Goal: Task Accomplishment & Management: Manage account settings

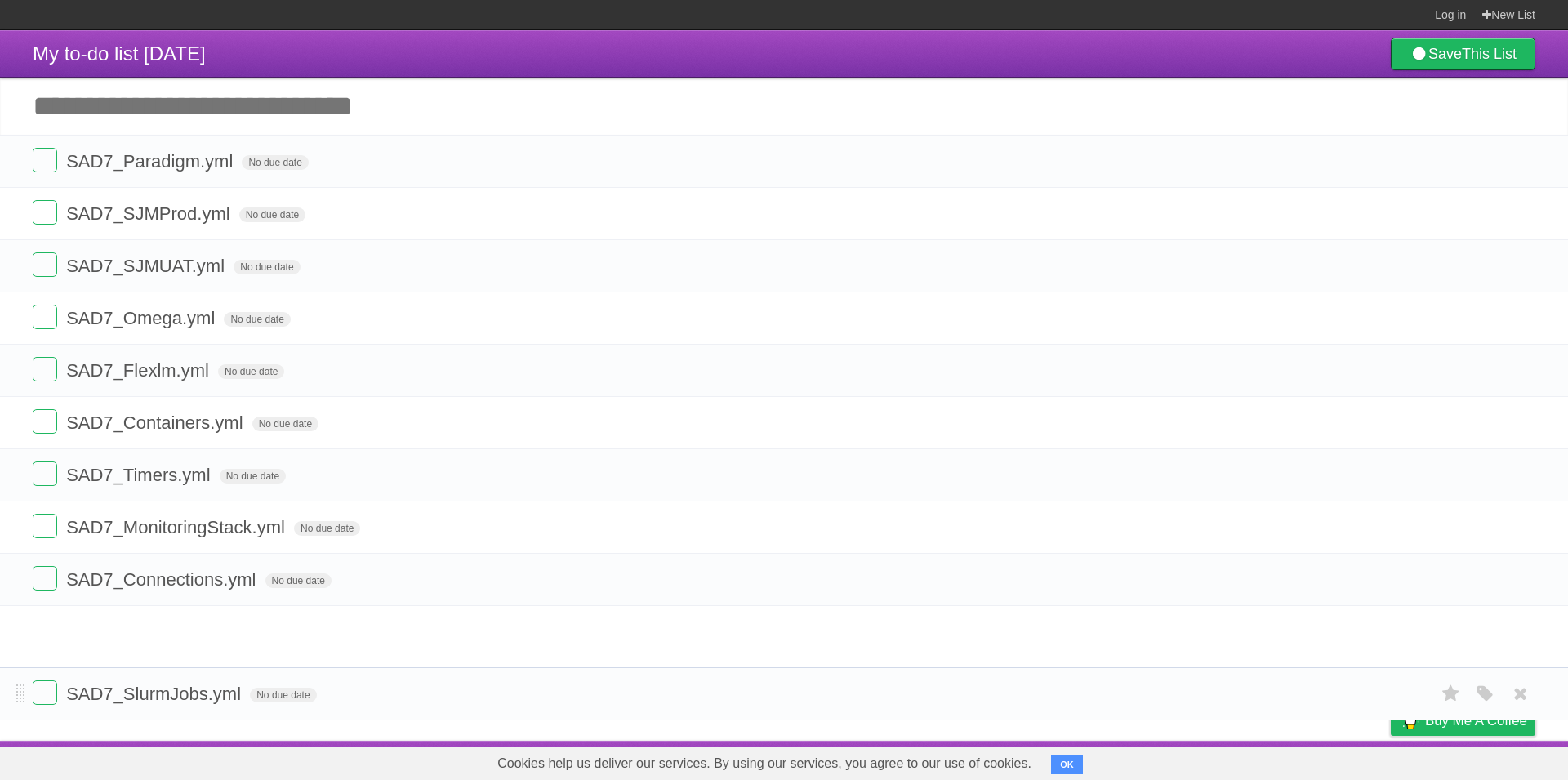
drag, startPoint x: 19, startPoint y: 634, endPoint x: 12, endPoint y: 692, distance: 58.4
click at [12, 692] on li "SAD7_SlurmJobs.yml No due date White Red Blue Green Purple Orange" at bounding box center [784, 693] width 1568 height 53
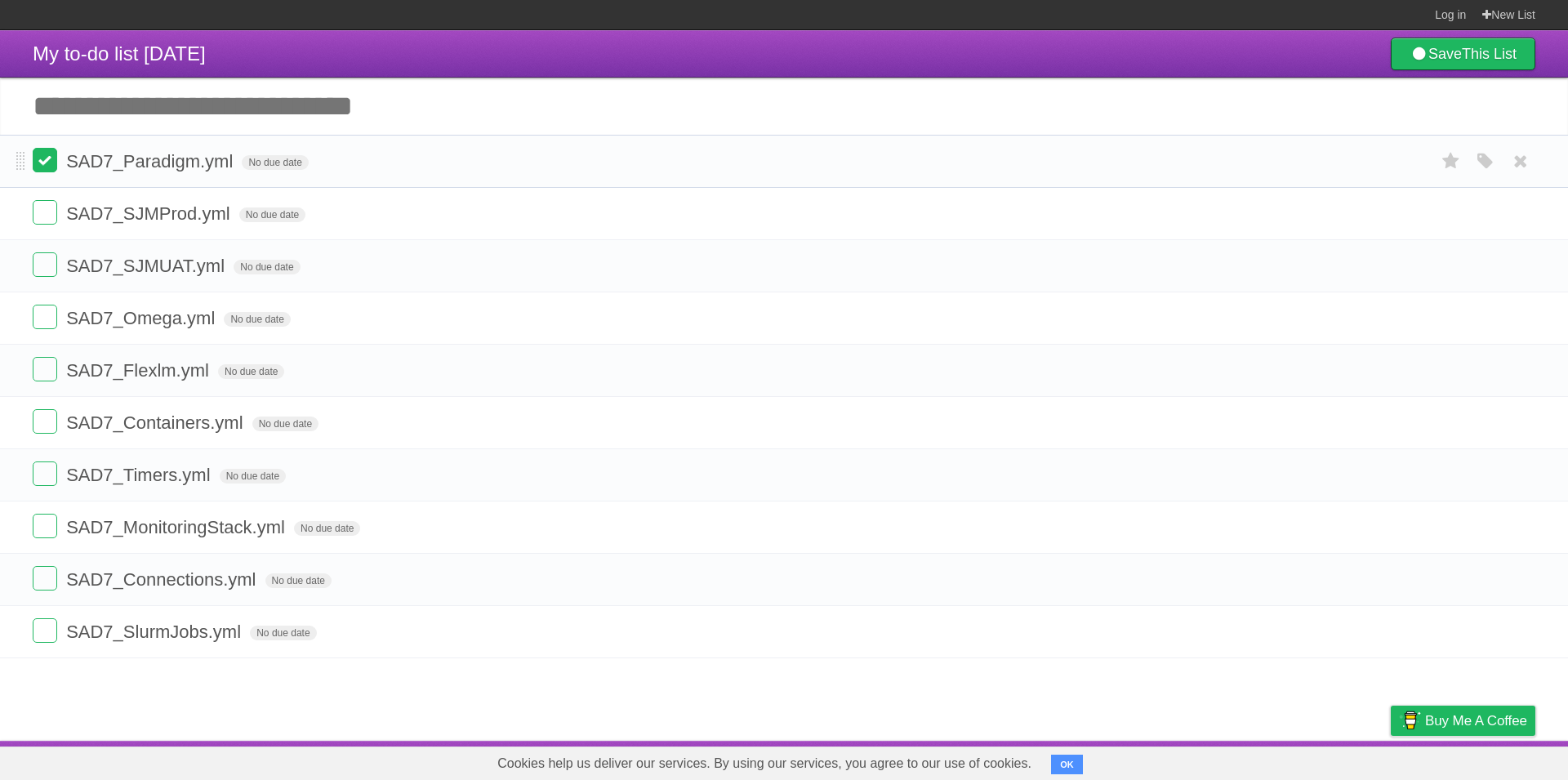
click at [51, 162] on label at bounding box center [45, 160] width 25 height 25
click at [47, 218] on label at bounding box center [45, 212] width 25 height 25
click at [51, 268] on label at bounding box center [45, 265] width 25 height 25
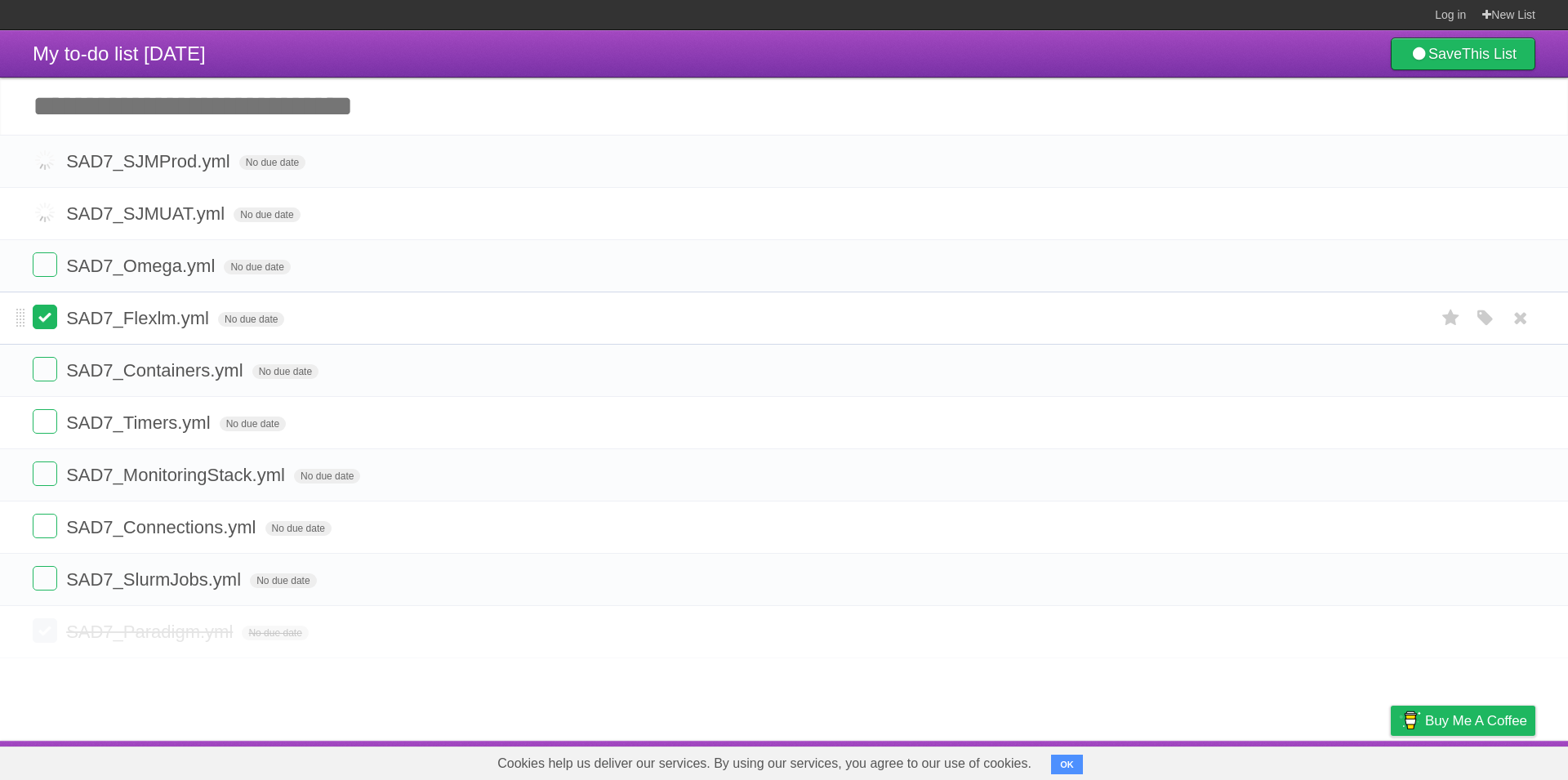
click at [43, 329] on label at bounding box center [45, 317] width 25 height 25
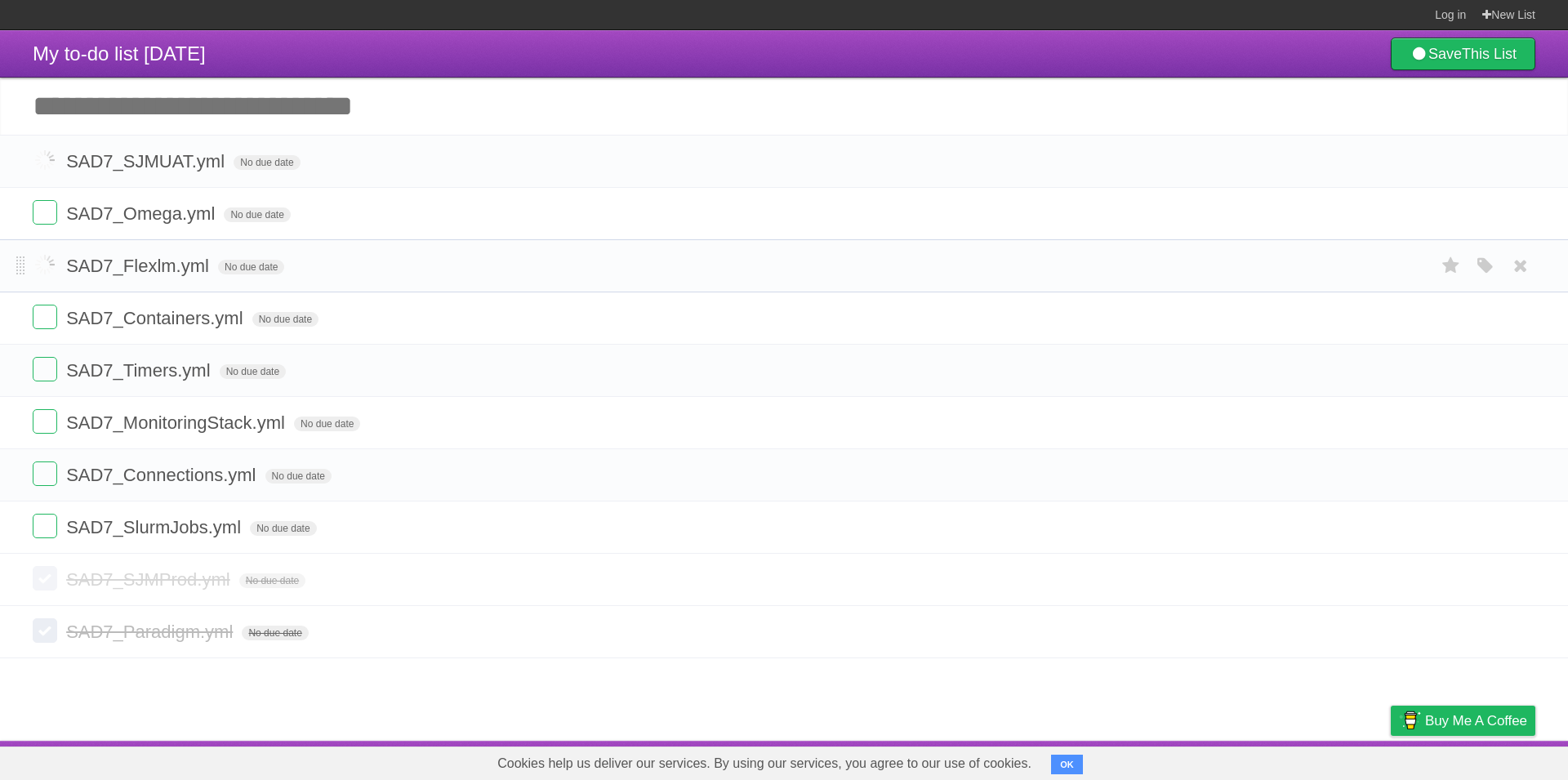
click at [38, 305] on label at bounding box center [45, 317] width 25 height 25
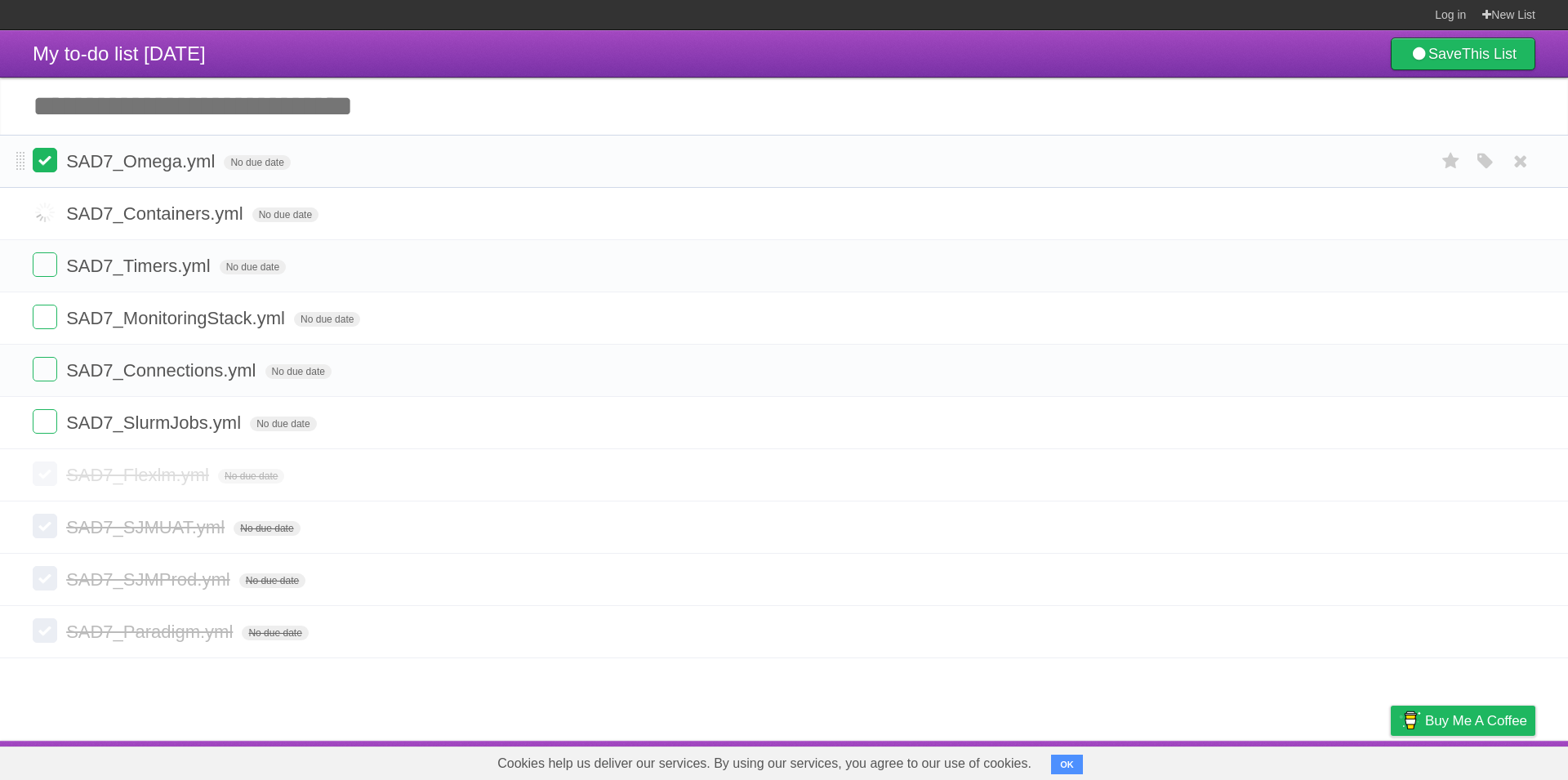
click at [40, 172] on label at bounding box center [45, 160] width 25 height 25
click at [42, 196] on li "SAD7_Timers.yml No due date White Red Blue Green Purple Orange" at bounding box center [784, 213] width 1568 height 53
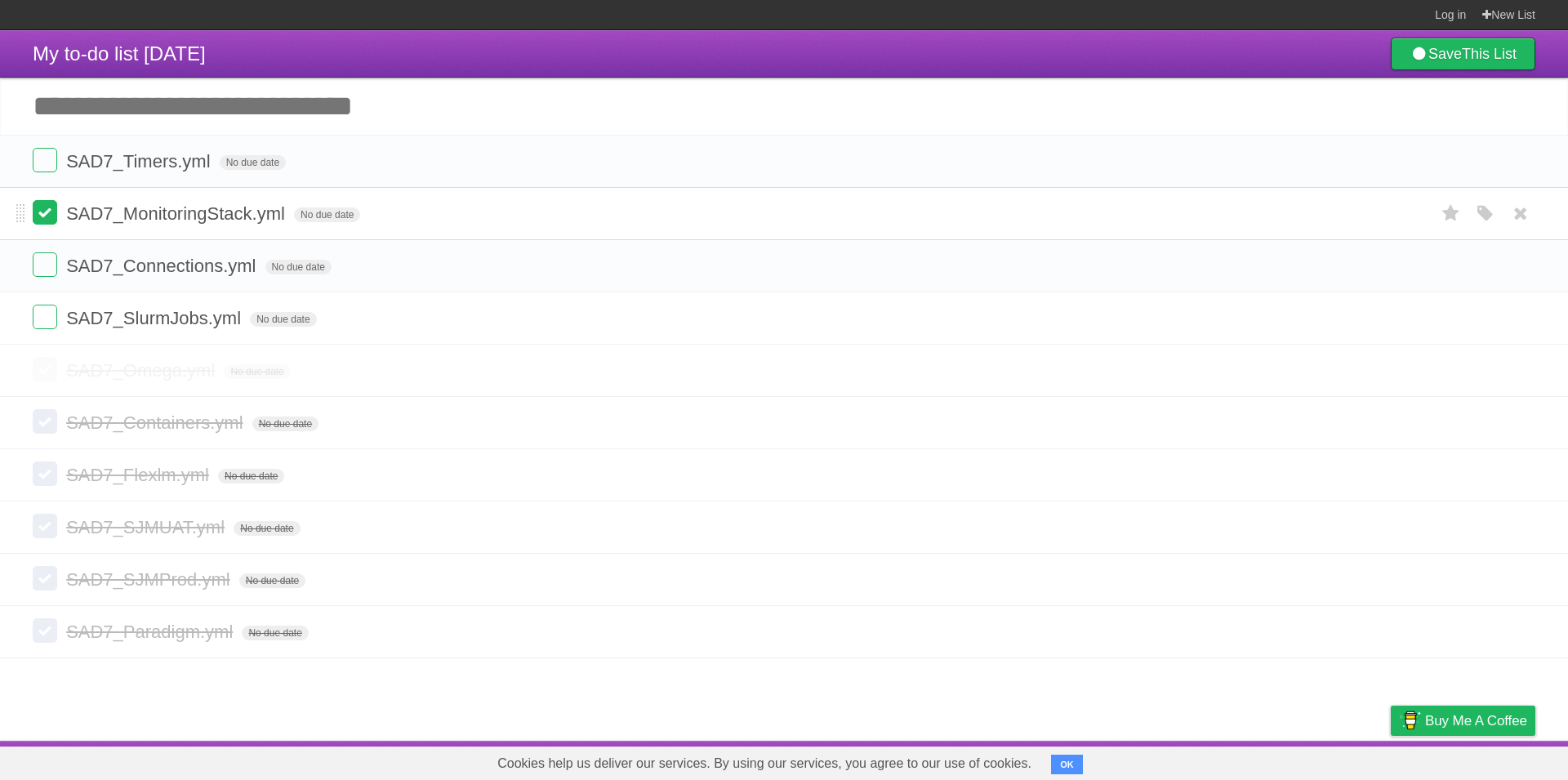
click at [43, 205] on label at bounding box center [45, 212] width 25 height 25
click at [43, 172] on label at bounding box center [45, 160] width 25 height 25
click at [48, 305] on label at bounding box center [45, 317] width 25 height 25
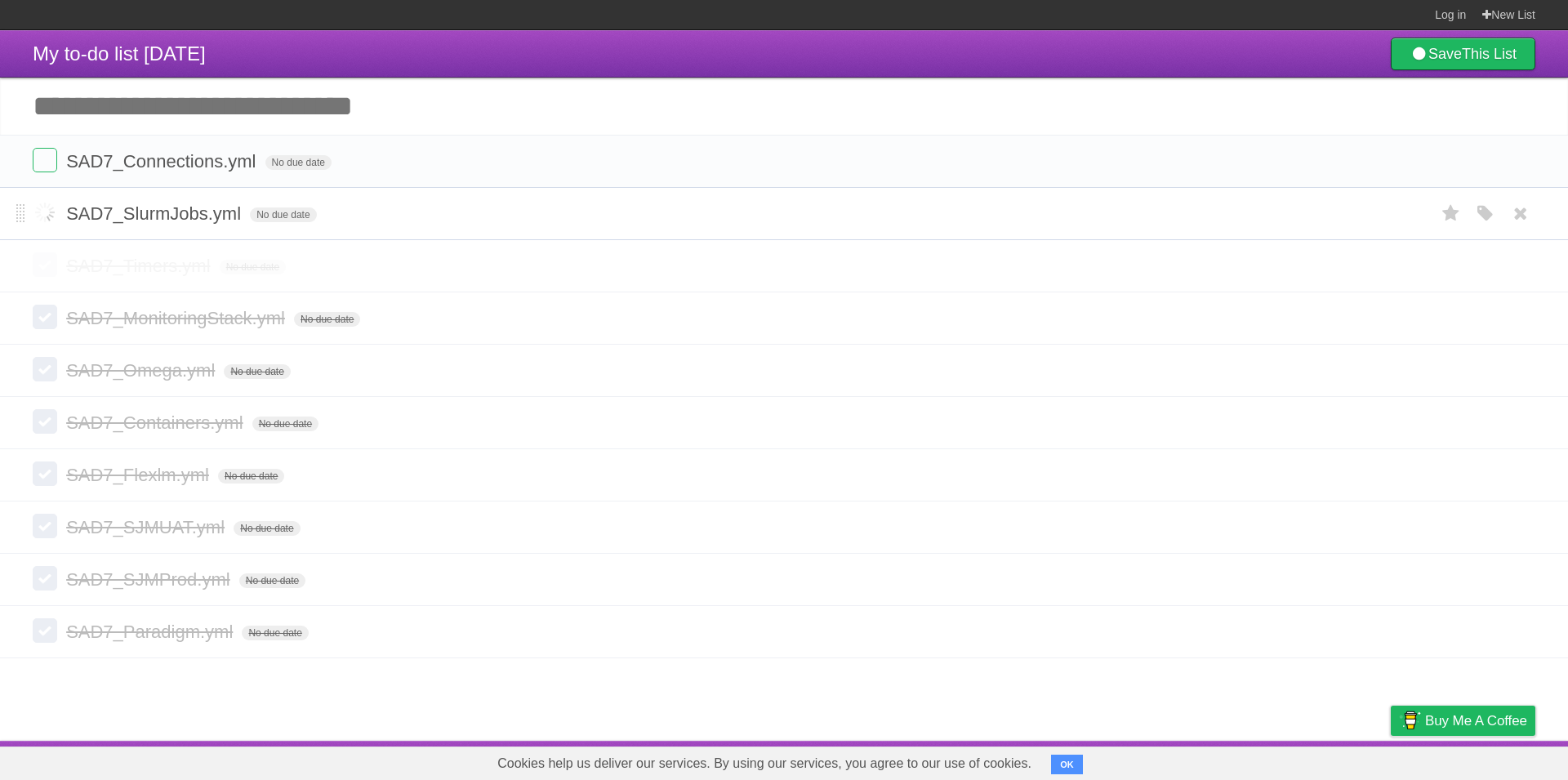
click at [43, 208] on label at bounding box center [45, 212] width 25 height 25
click at [38, 162] on label at bounding box center [45, 160] width 25 height 25
click at [53, 175] on form "SAD7_SlurmJobs.yml No due date White Red Blue Green Purple Orange" at bounding box center [784, 161] width 1502 height 27
click at [51, 168] on label at bounding box center [45, 160] width 25 height 25
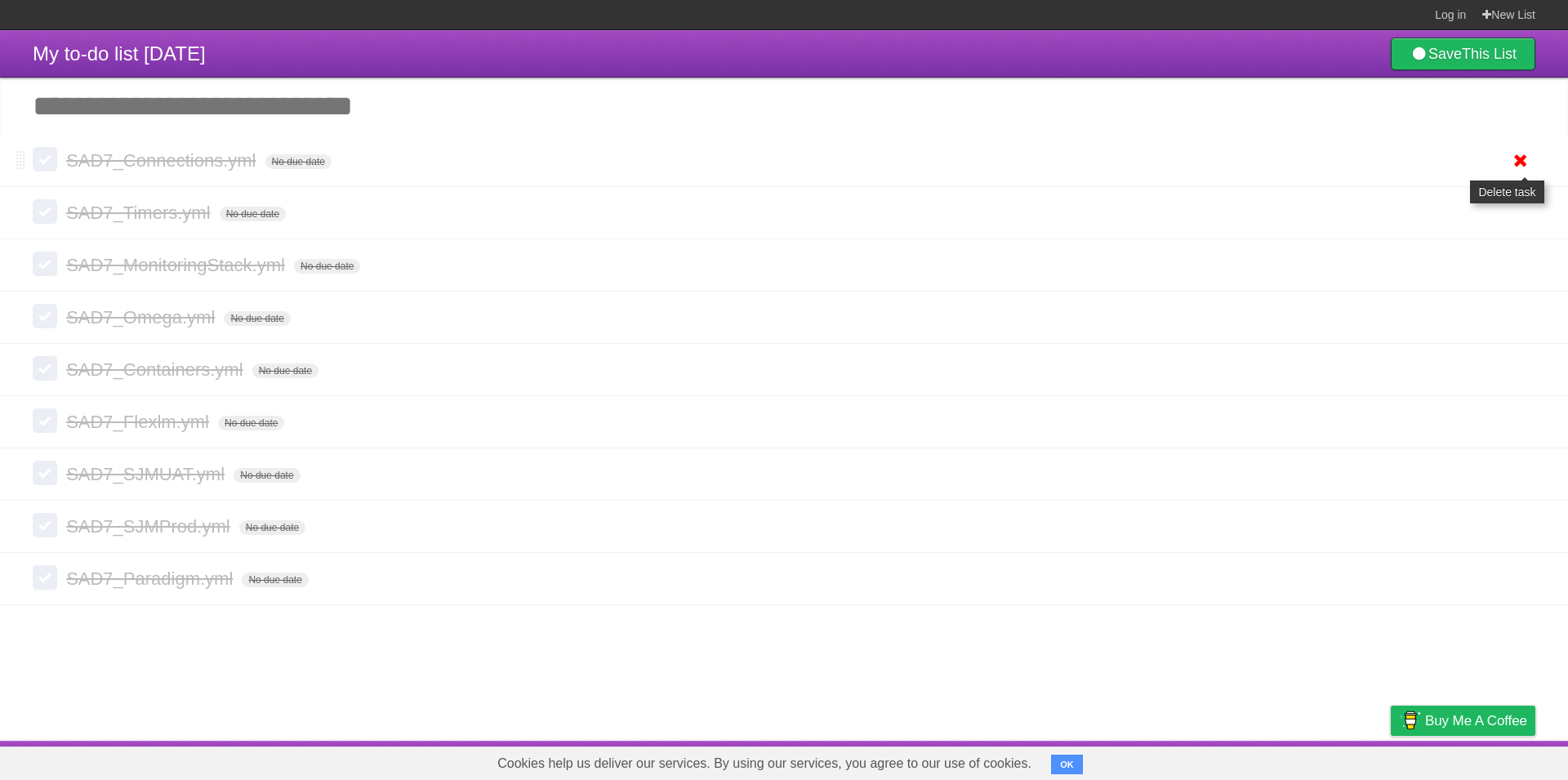
click at [1521, 162] on icon at bounding box center [1520, 161] width 23 height 27
click at [1515, 162] on icon at bounding box center [1520, 161] width 23 height 27
click at [1515, 163] on icon at bounding box center [1520, 161] width 23 height 27
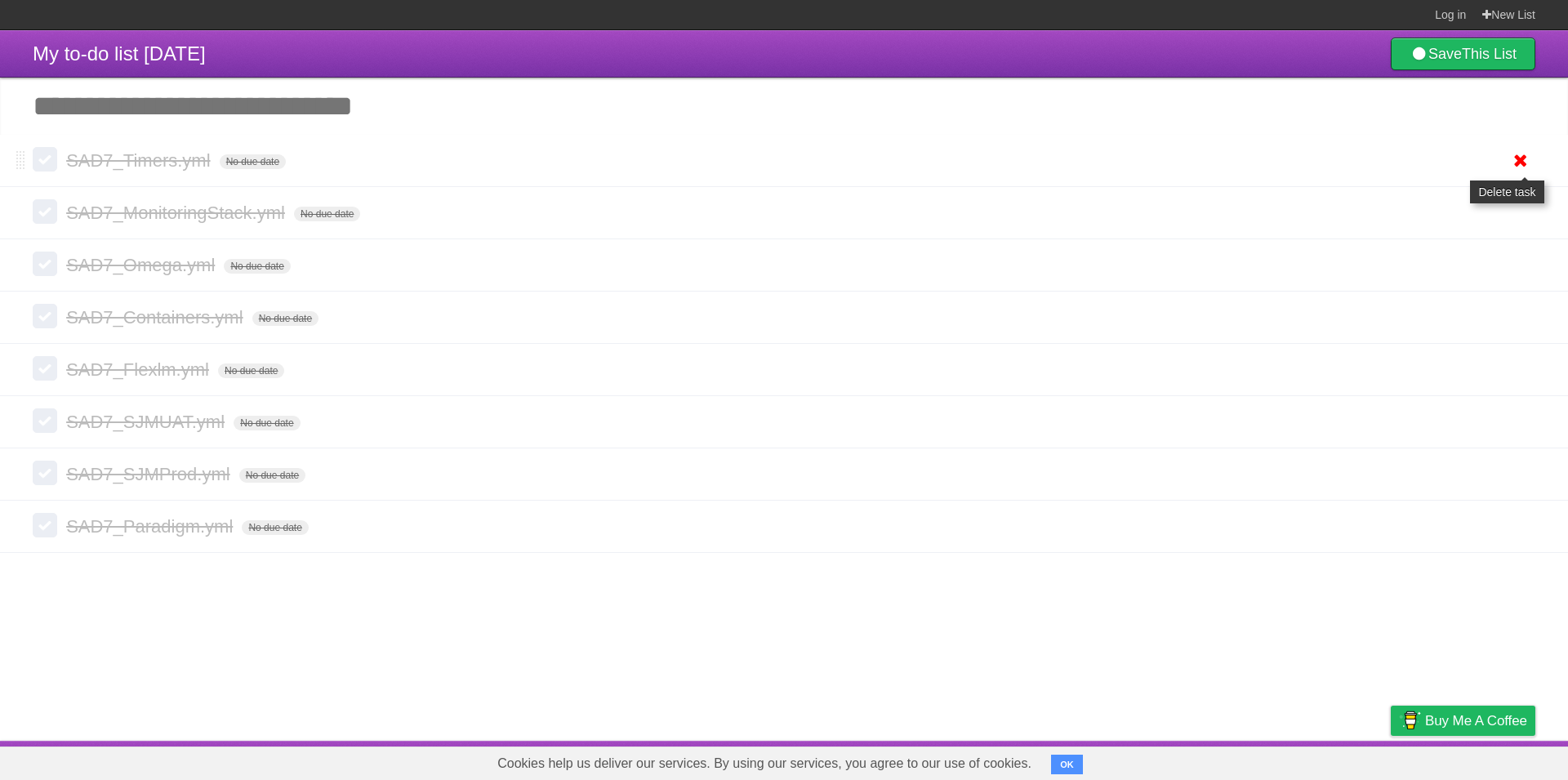
click at [1515, 163] on icon at bounding box center [1520, 161] width 23 height 27
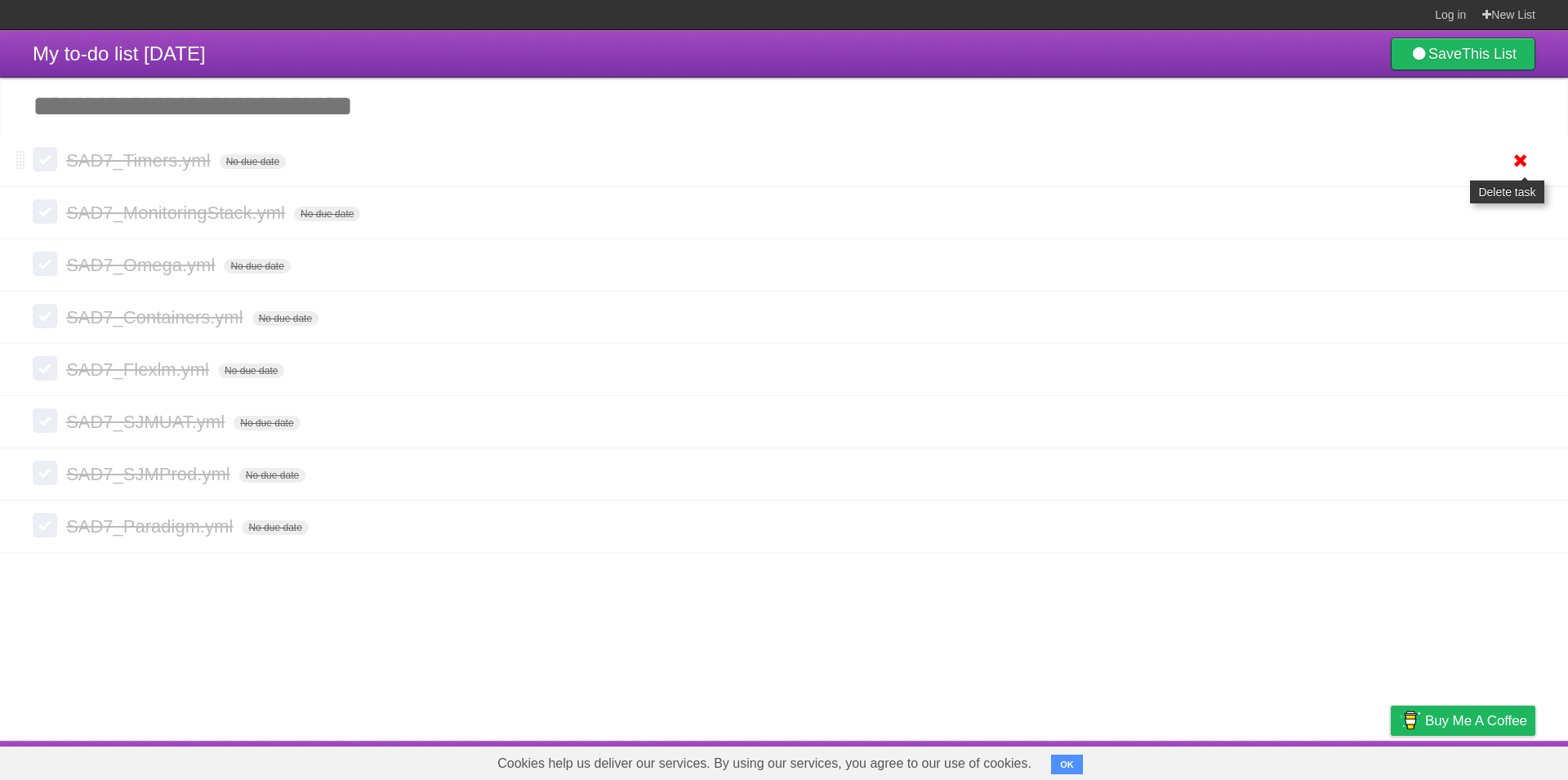
click at [1515, 163] on icon at bounding box center [1520, 161] width 23 height 27
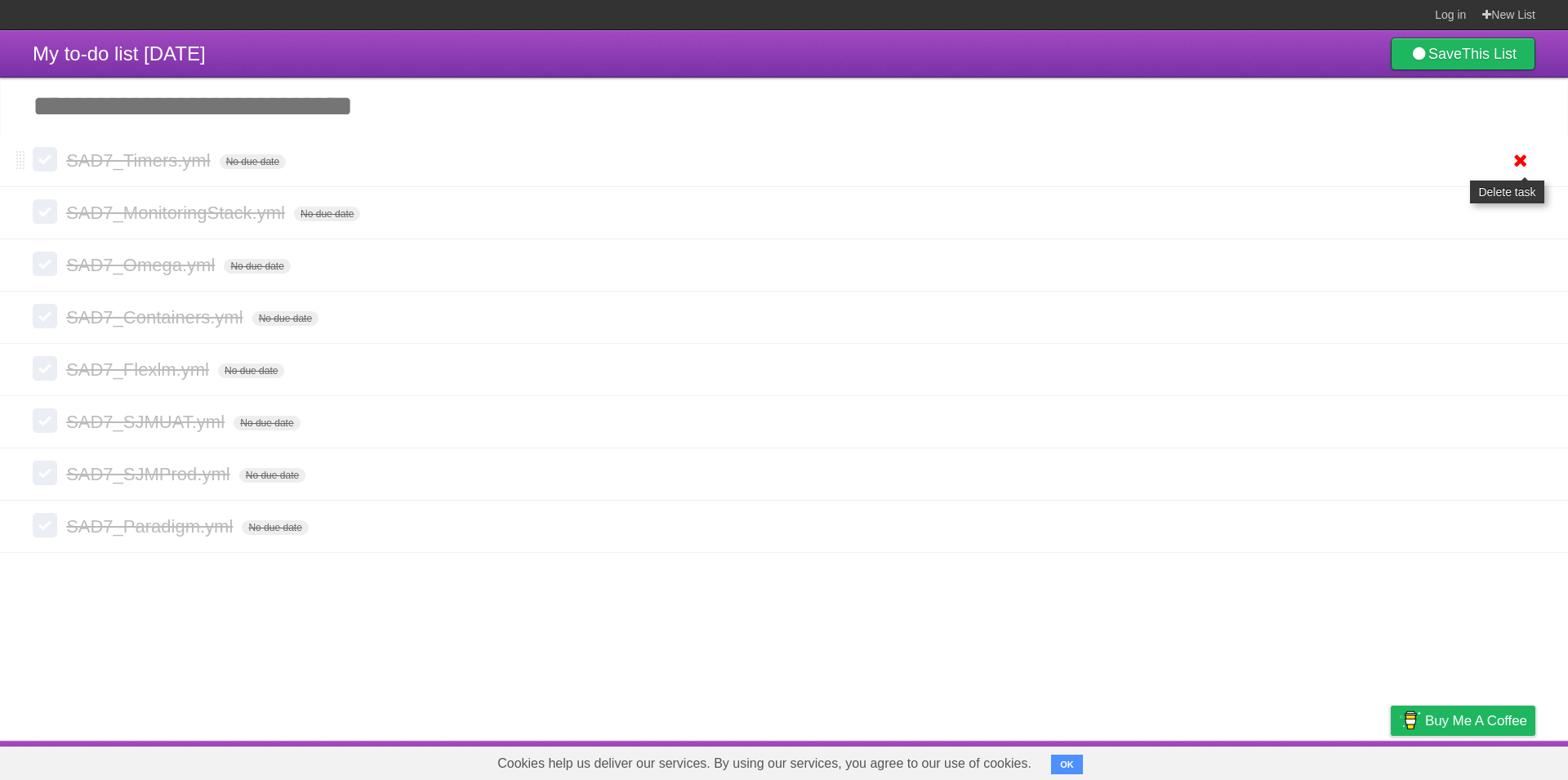
click at [1515, 163] on icon at bounding box center [1520, 161] width 23 height 27
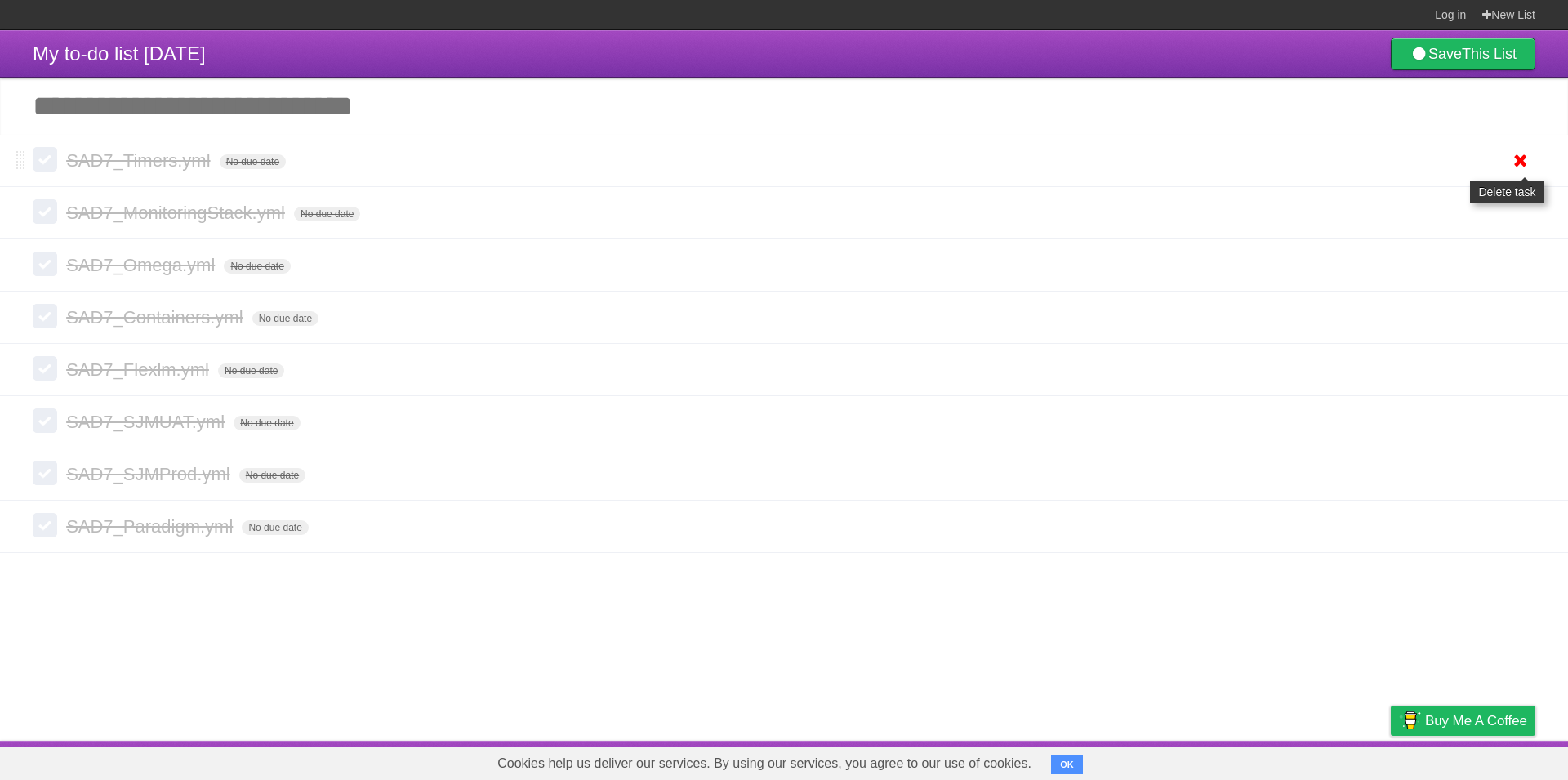
click at [1522, 164] on icon at bounding box center [1520, 161] width 23 height 27
click at [1520, 161] on icon at bounding box center [1520, 161] width 23 height 27
click at [1520, 213] on icon at bounding box center [1520, 213] width 23 height 27
click at [1518, 274] on icon at bounding box center [1520, 265] width 23 height 27
click at [1517, 319] on icon at bounding box center [1520, 317] width 23 height 27
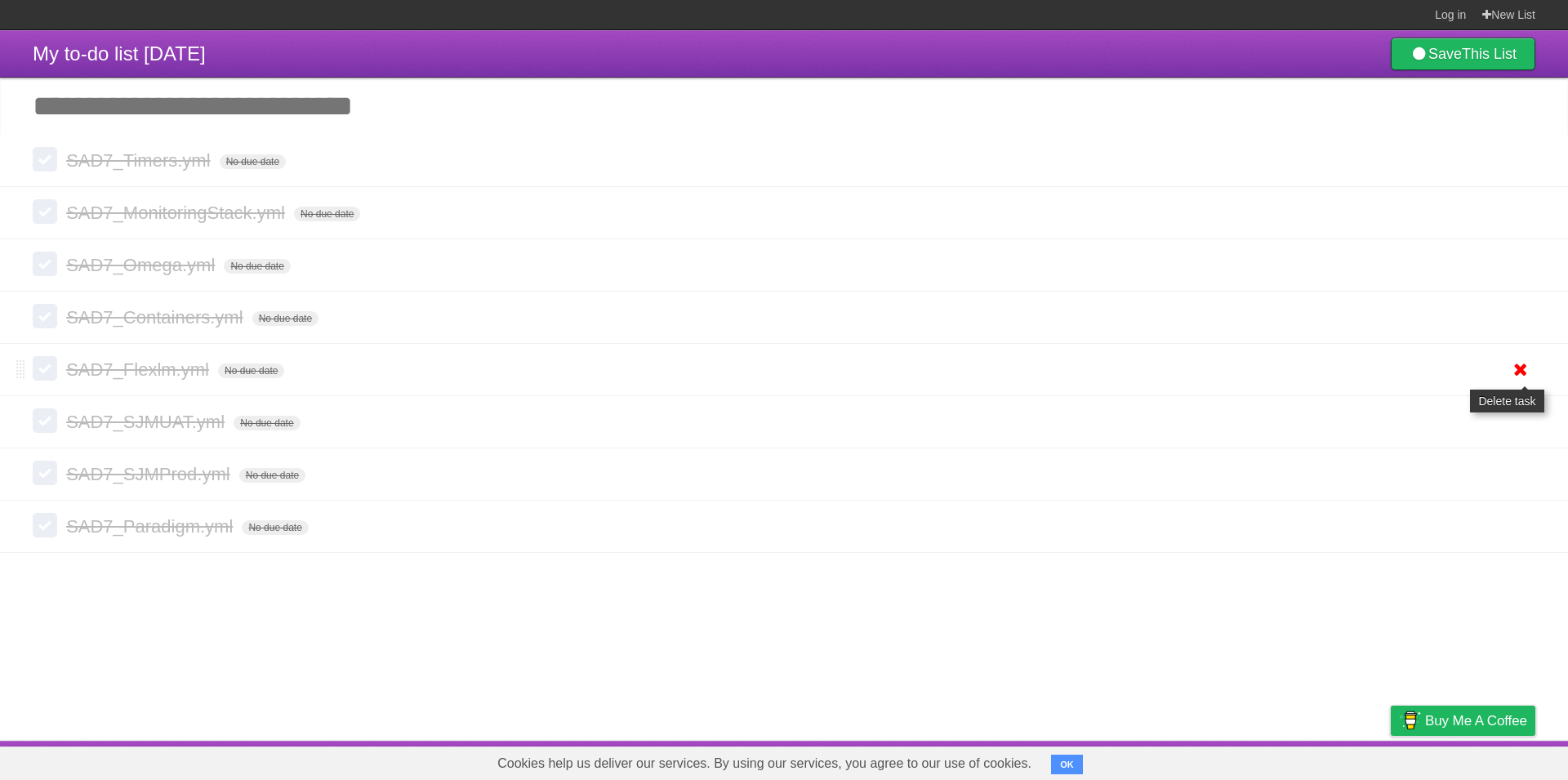
click at [1517, 369] on icon at bounding box center [1520, 369] width 23 height 27
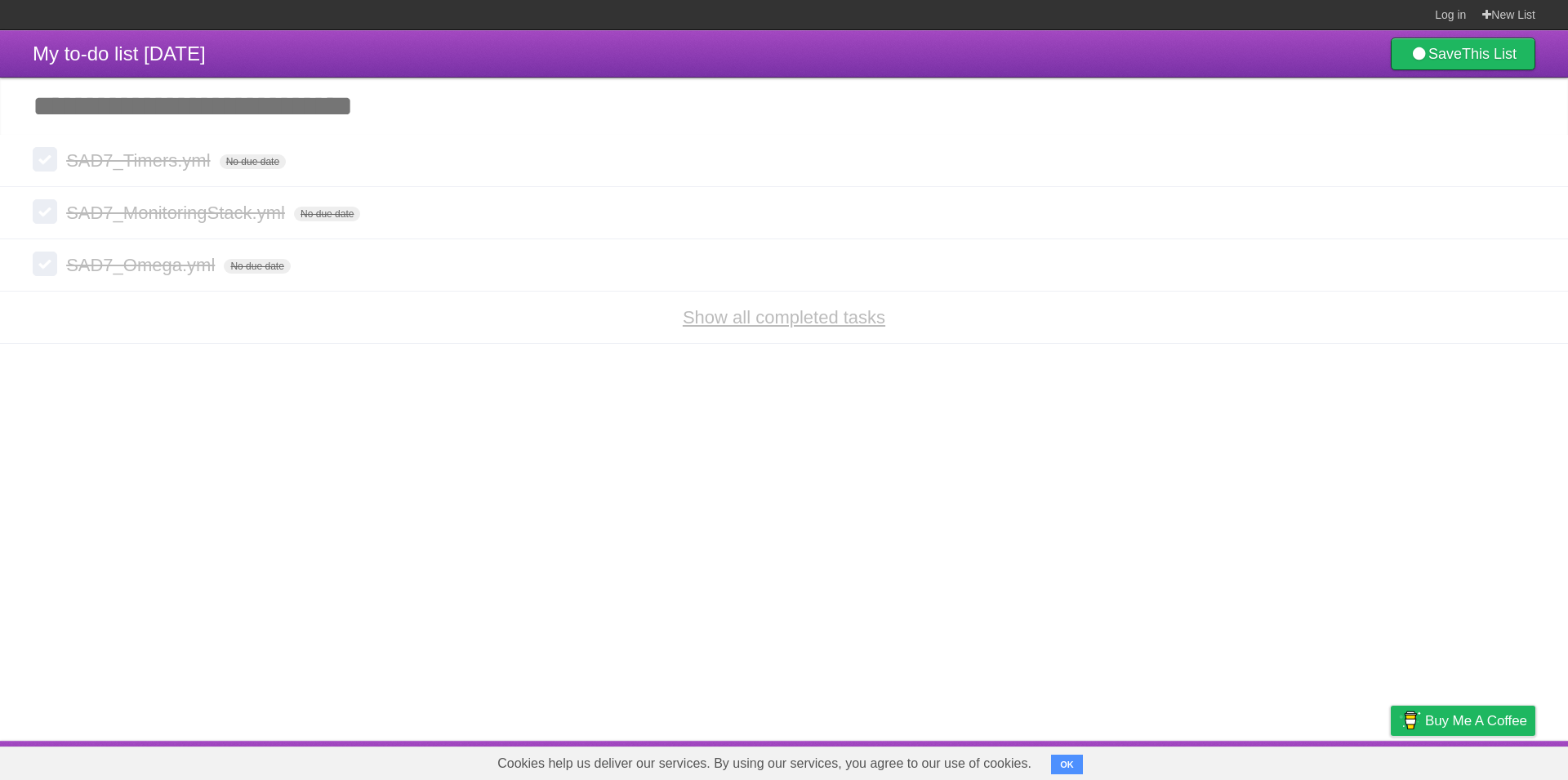
click at [816, 318] on link "Show all completed tasks" at bounding box center [784, 317] width 202 height 20
click at [1512, 160] on icon at bounding box center [1520, 161] width 23 height 27
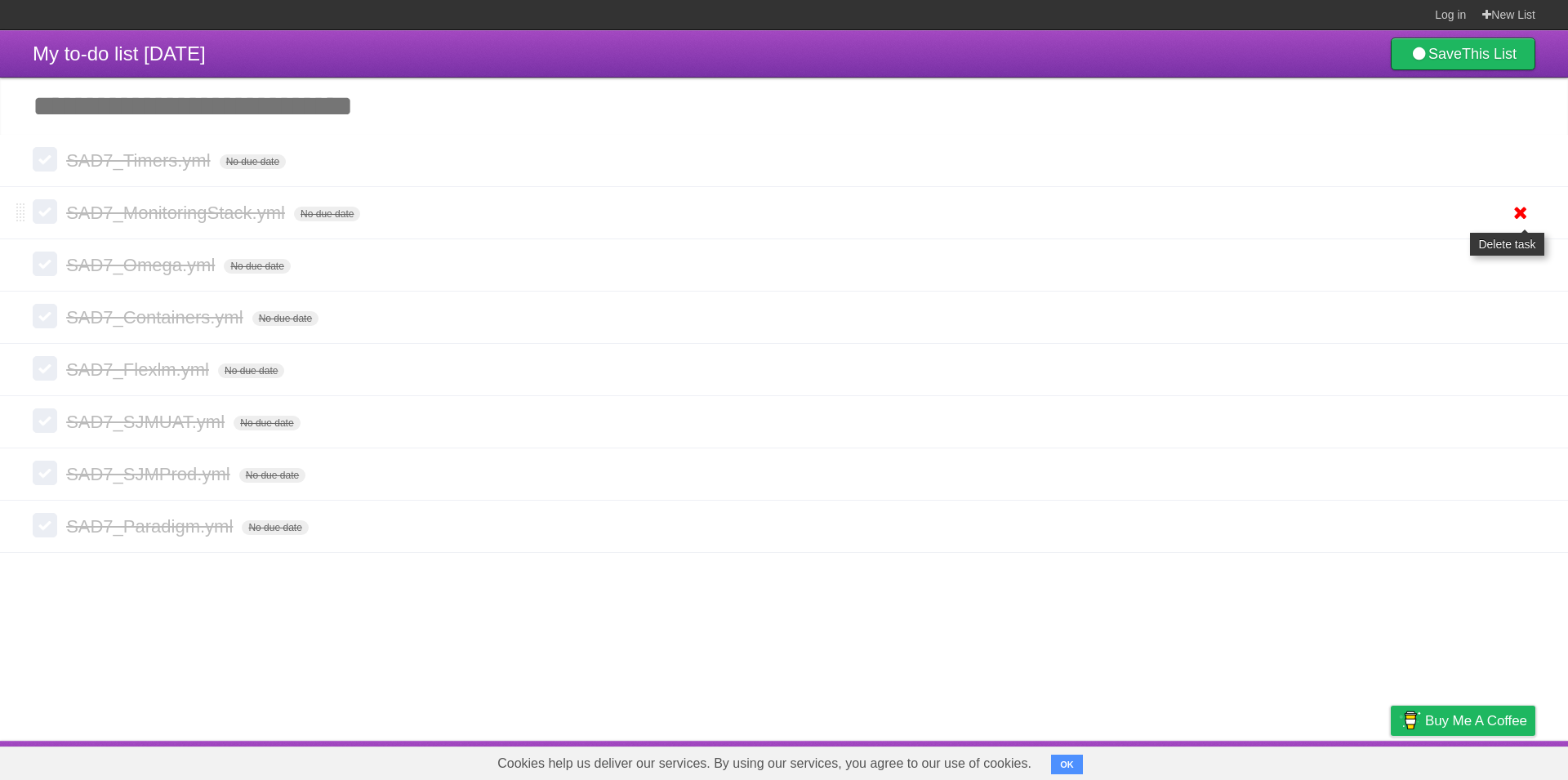
click at [1518, 209] on icon at bounding box center [1520, 213] width 23 height 27
click at [1520, 168] on icon at bounding box center [1520, 161] width 23 height 27
click at [1521, 165] on icon at bounding box center [1520, 161] width 23 height 27
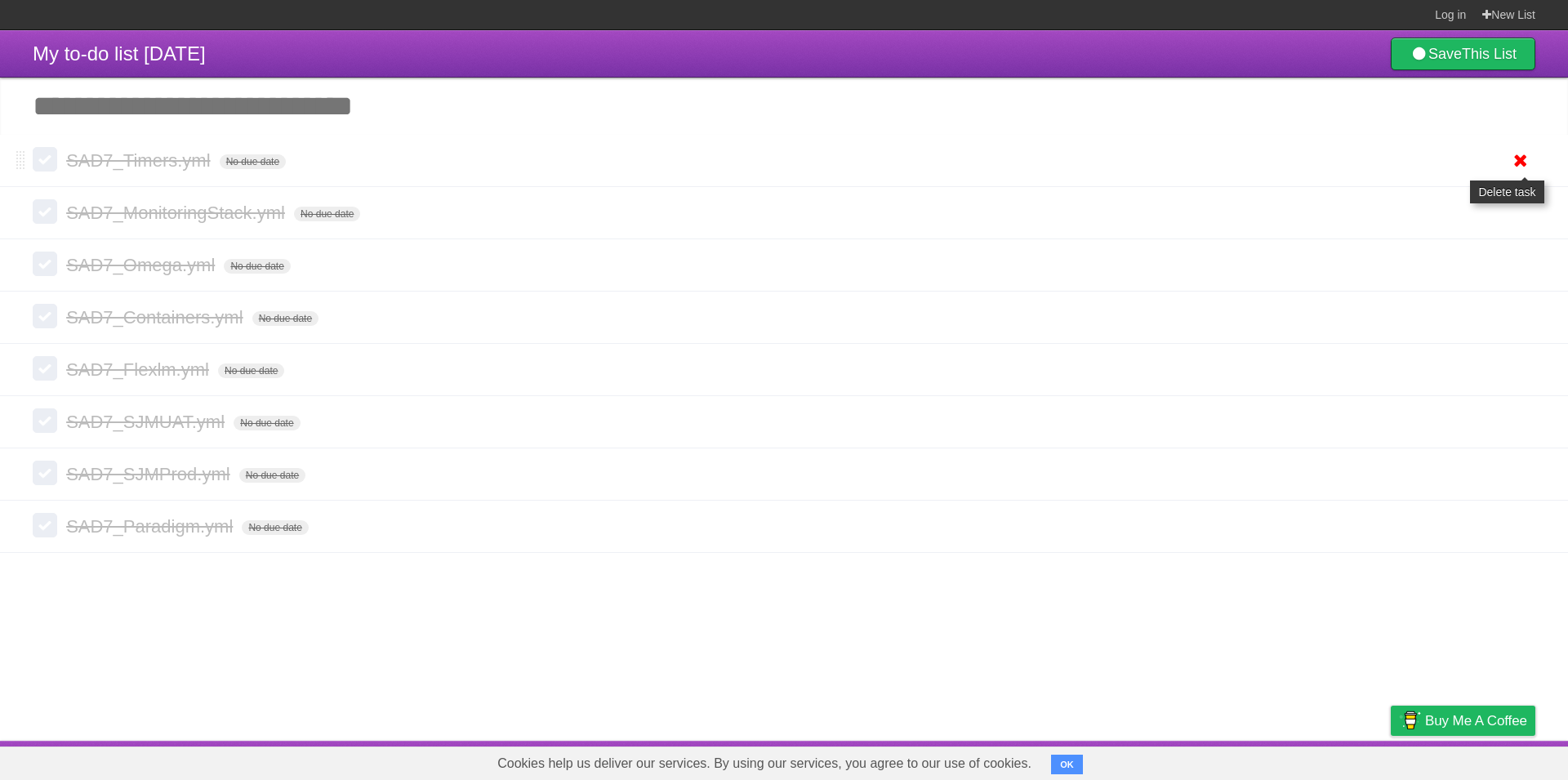
click at [1521, 165] on icon at bounding box center [1520, 161] width 23 height 27
click at [1523, 480] on icon at bounding box center [1520, 474] width 23 height 27
click at [1523, 530] on icon at bounding box center [1520, 526] width 23 height 27
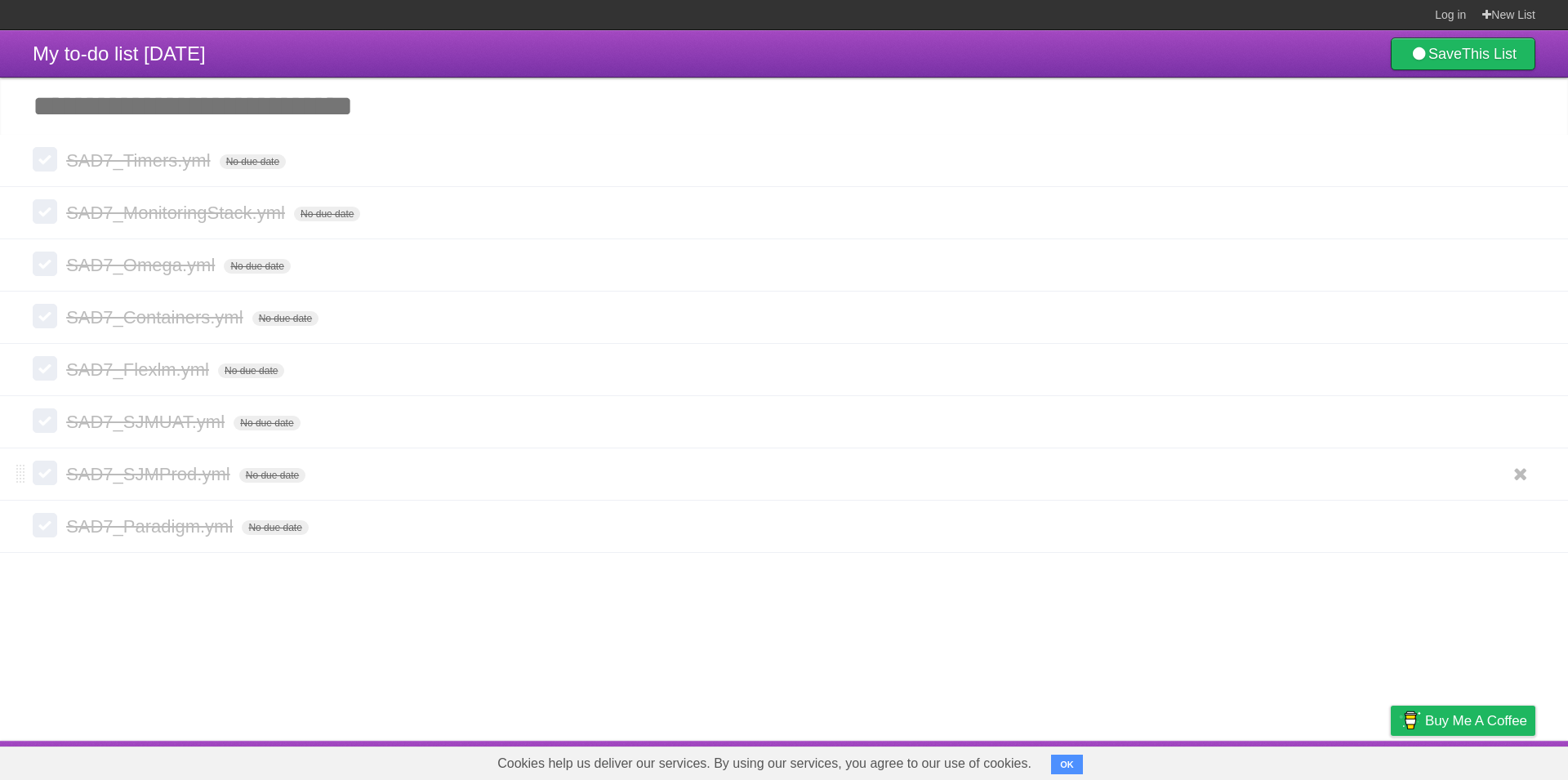
click at [1519, 492] on li "SAD7_SJMProd.yml No due date White Red Blue Green Purple Orange" at bounding box center [784, 474] width 1568 height 53
click at [1518, 479] on icon at bounding box center [1520, 474] width 23 height 27
click at [1519, 425] on icon at bounding box center [1520, 422] width 23 height 27
click at [1508, 383] on link at bounding box center [1521, 369] width 31 height 27
click at [1521, 328] on icon at bounding box center [1520, 317] width 23 height 27
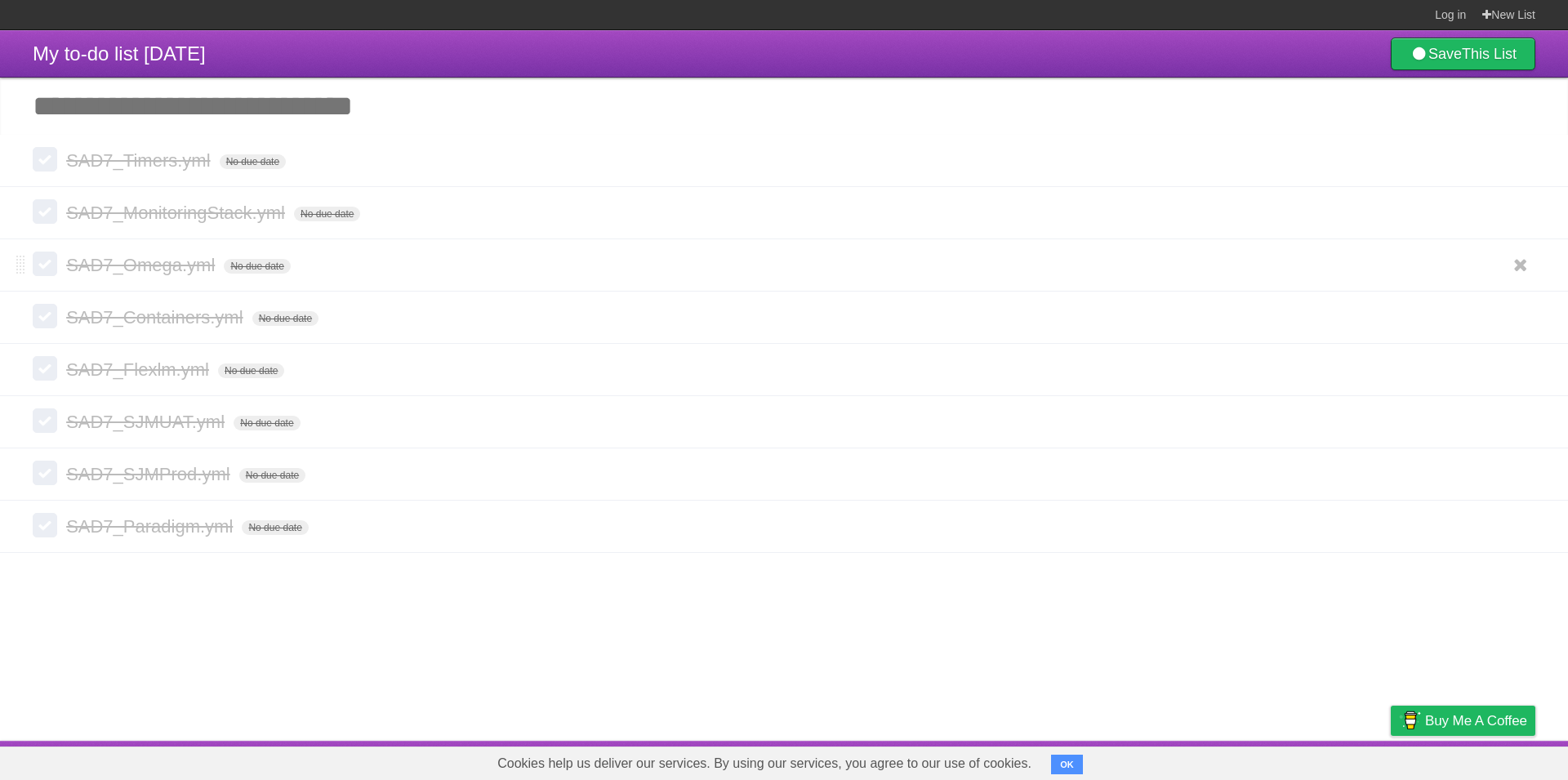
click at [1518, 285] on li "SAD7_Omega.yml No due date White Red Blue Green Purple Orange" at bounding box center [784, 265] width 1568 height 53
click at [1517, 268] on icon at bounding box center [1520, 265] width 23 height 27
click at [1514, 210] on icon at bounding box center [1520, 213] width 23 height 27
click at [1518, 164] on icon at bounding box center [1520, 161] width 23 height 27
drag, startPoint x: 19, startPoint y: 166, endPoint x: 67, endPoint y: 229, distance: 79.2
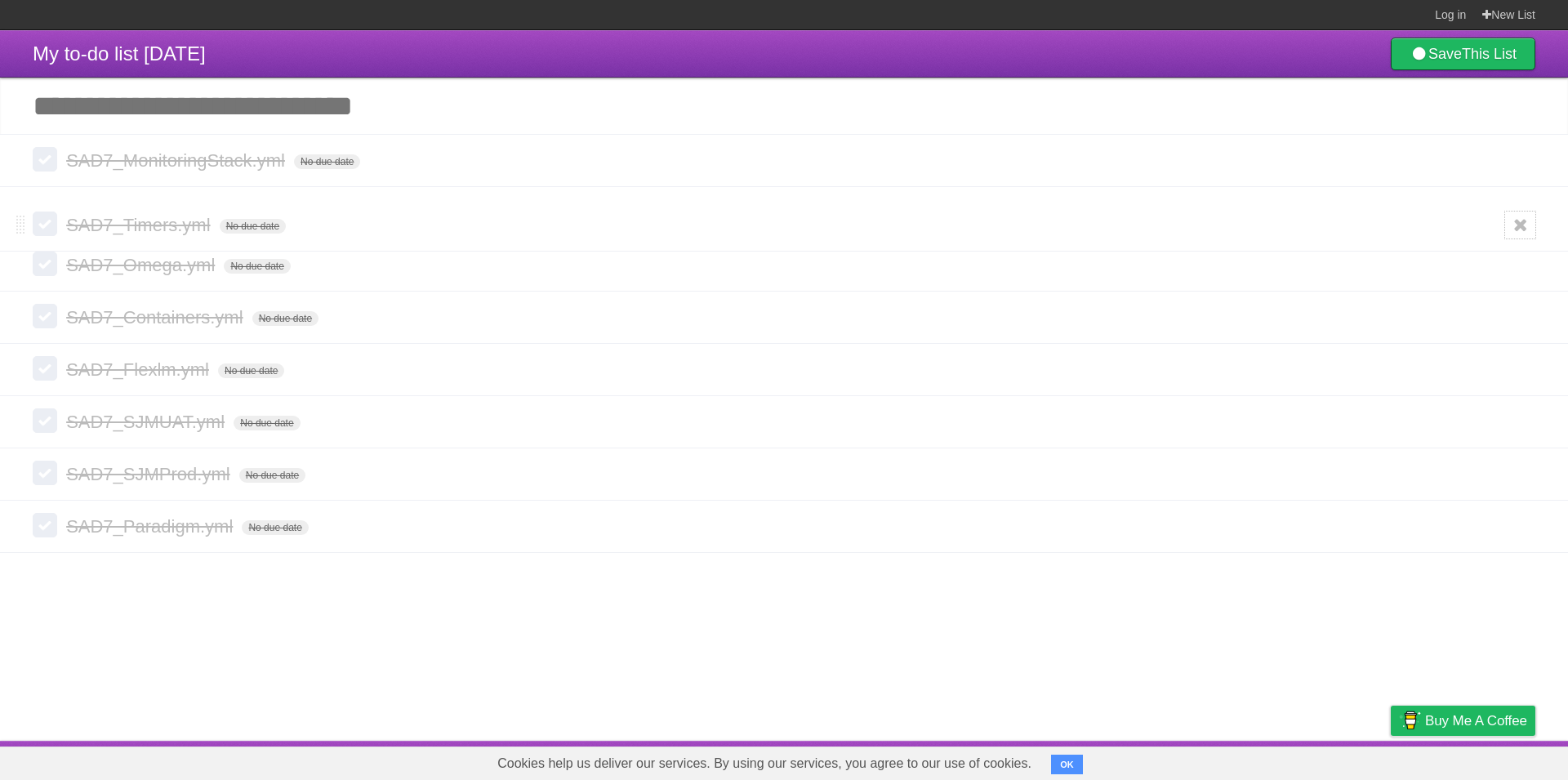
click at [67, 229] on form "SAD7_Timers.yml No due date White Red Blue Green Purple Orange" at bounding box center [784, 225] width 1502 height 27
click at [1511, 161] on icon at bounding box center [1520, 161] width 23 height 27
click at [1522, 224] on icon at bounding box center [1520, 213] width 23 height 27
click at [1516, 214] on icon at bounding box center [1520, 213] width 23 height 27
click at [1521, 213] on icon at bounding box center [1520, 213] width 23 height 27
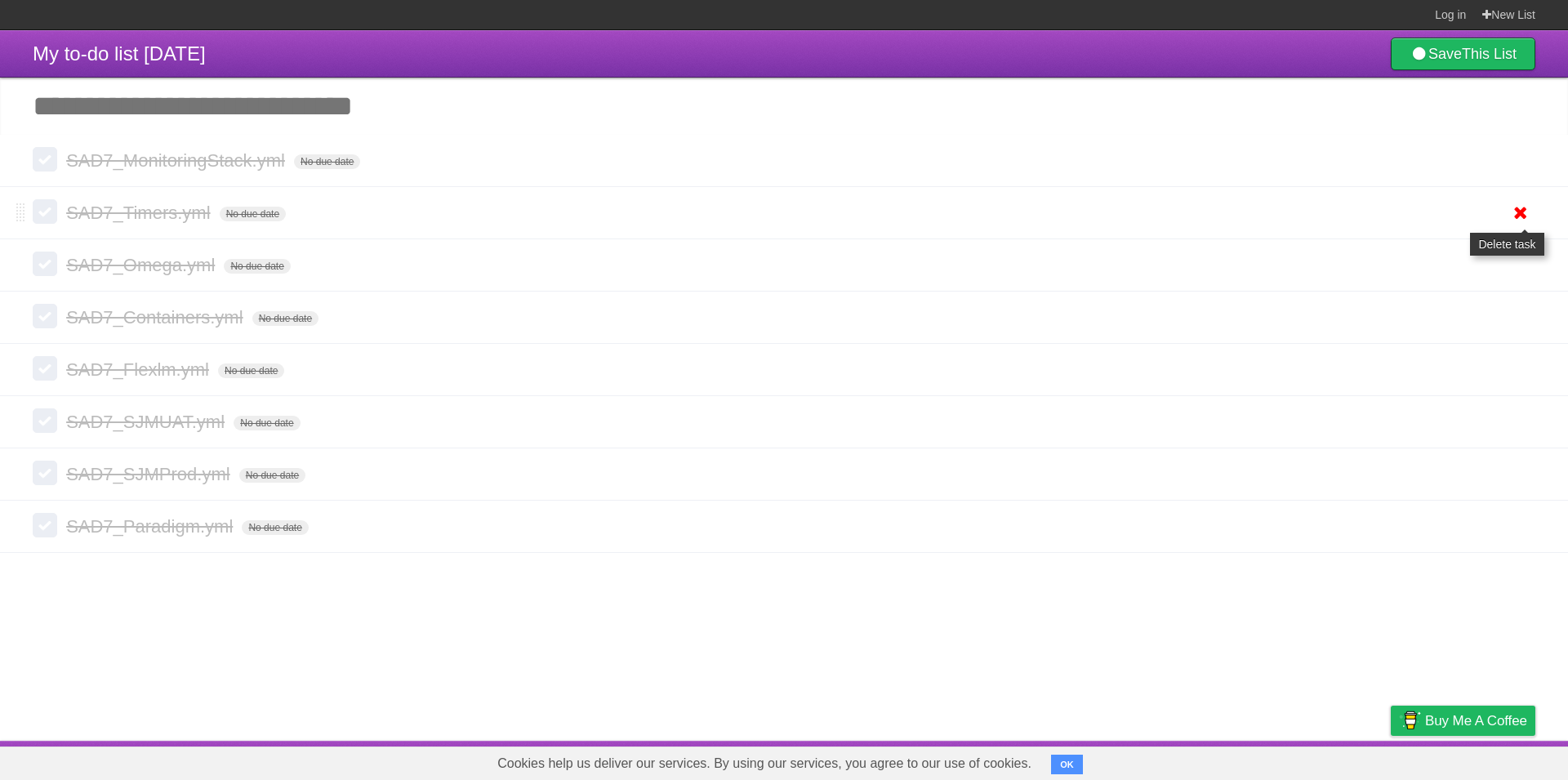
click at [1521, 213] on icon at bounding box center [1520, 213] width 23 height 27
click at [45, 264] on label at bounding box center [45, 264] width 25 height 25
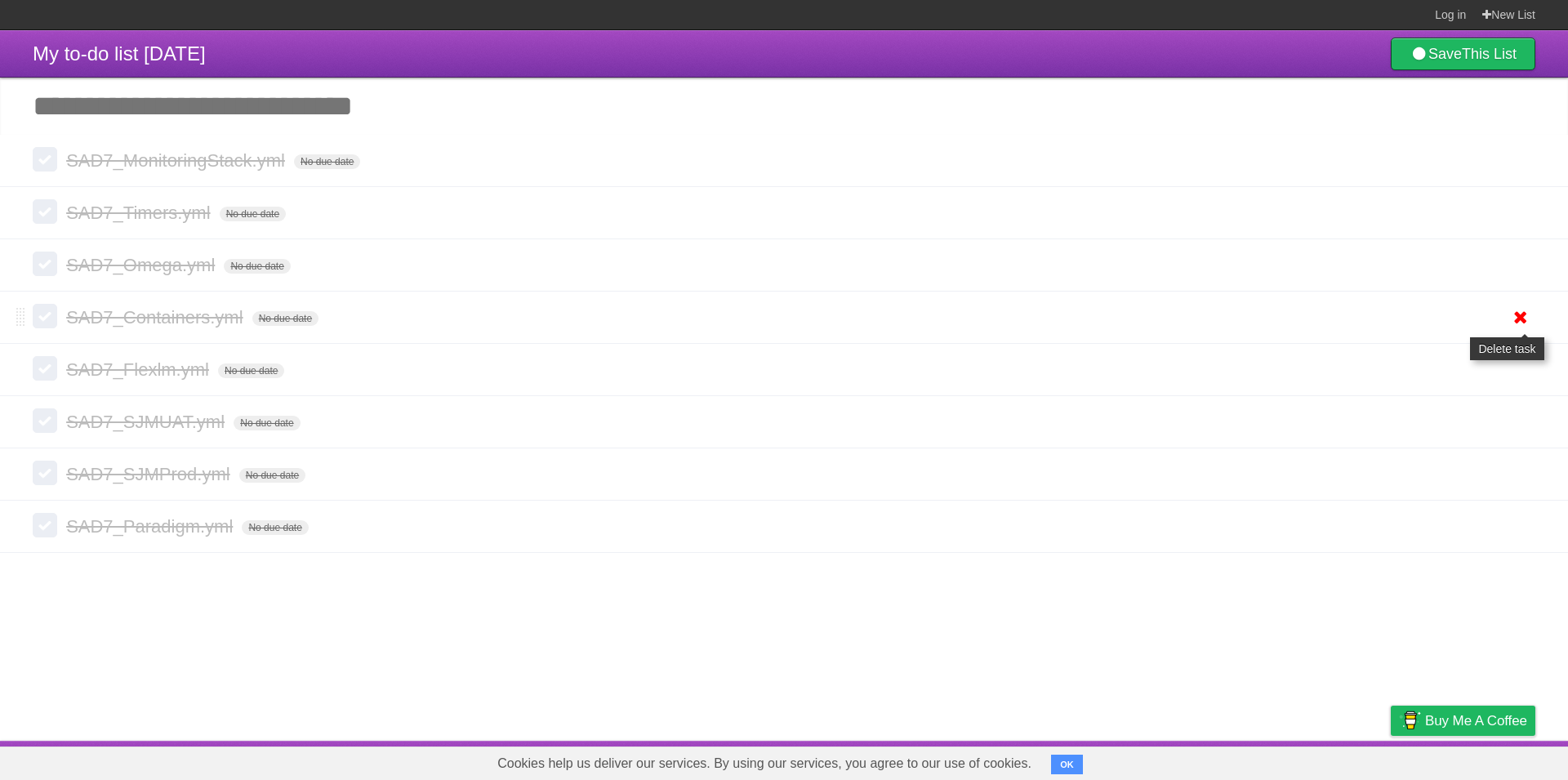
click at [1530, 317] on icon at bounding box center [1520, 317] width 23 height 27
click at [1072, 770] on button "OK" at bounding box center [1066, 764] width 32 height 19
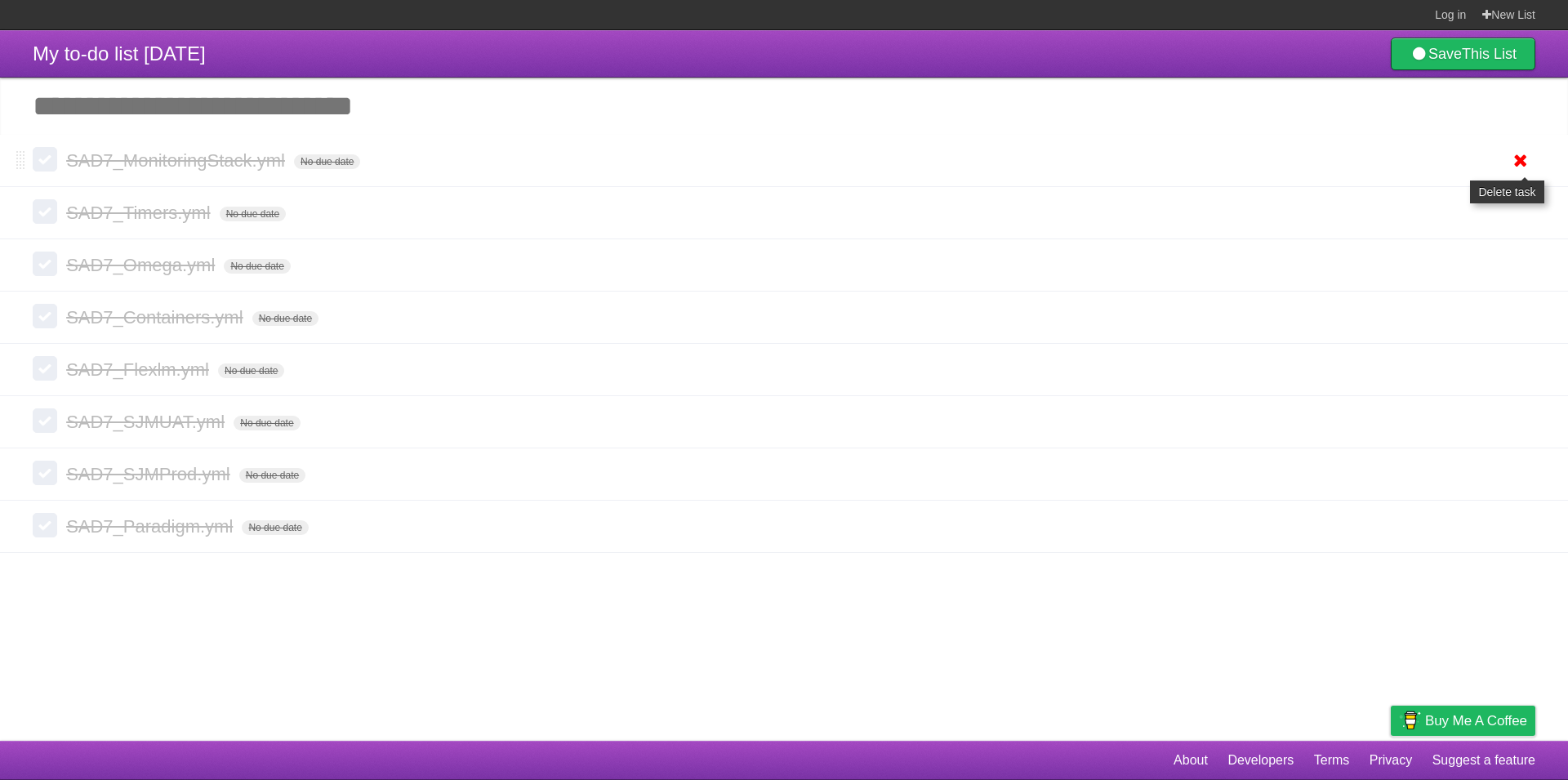
click at [1528, 165] on icon at bounding box center [1520, 161] width 23 height 27
click at [1518, 217] on icon at bounding box center [1520, 213] width 23 height 27
click at [1519, 214] on icon at bounding box center [1520, 213] width 23 height 27
click at [1516, 269] on icon at bounding box center [1520, 265] width 23 height 27
click at [1524, 322] on icon at bounding box center [1520, 317] width 23 height 27
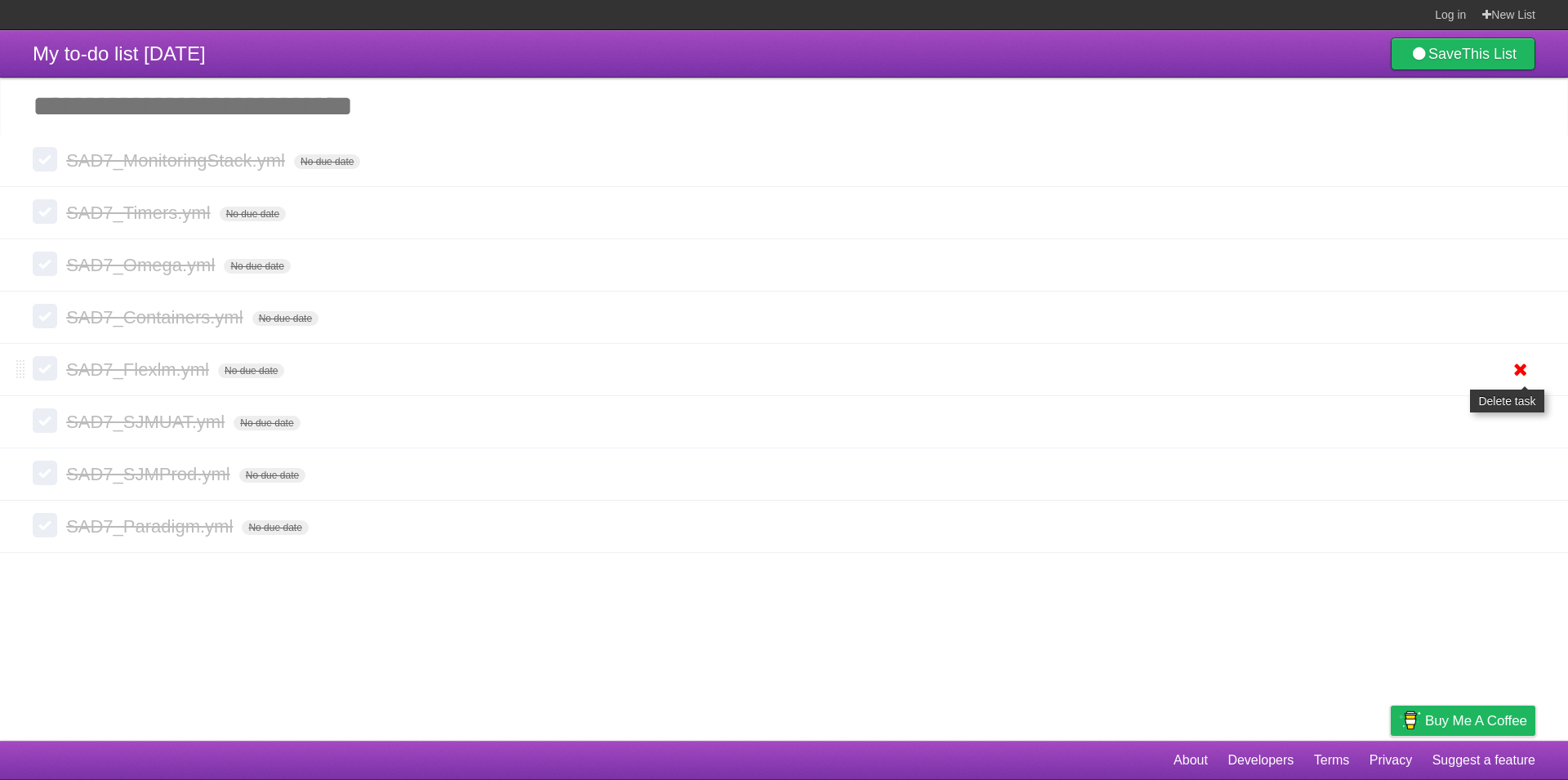
click at [1516, 372] on icon at bounding box center [1520, 369] width 23 height 27
click at [1512, 424] on icon at bounding box center [1520, 422] width 23 height 27
click at [1515, 481] on icon at bounding box center [1520, 474] width 23 height 27
click at [1516, 528] on icon at bounding box center [1520, 526] width 23 height 27
drag, startPoint x: 18, startPoint y: 165, endPoint x: 21, endPoint y: 226, distance: 61.1
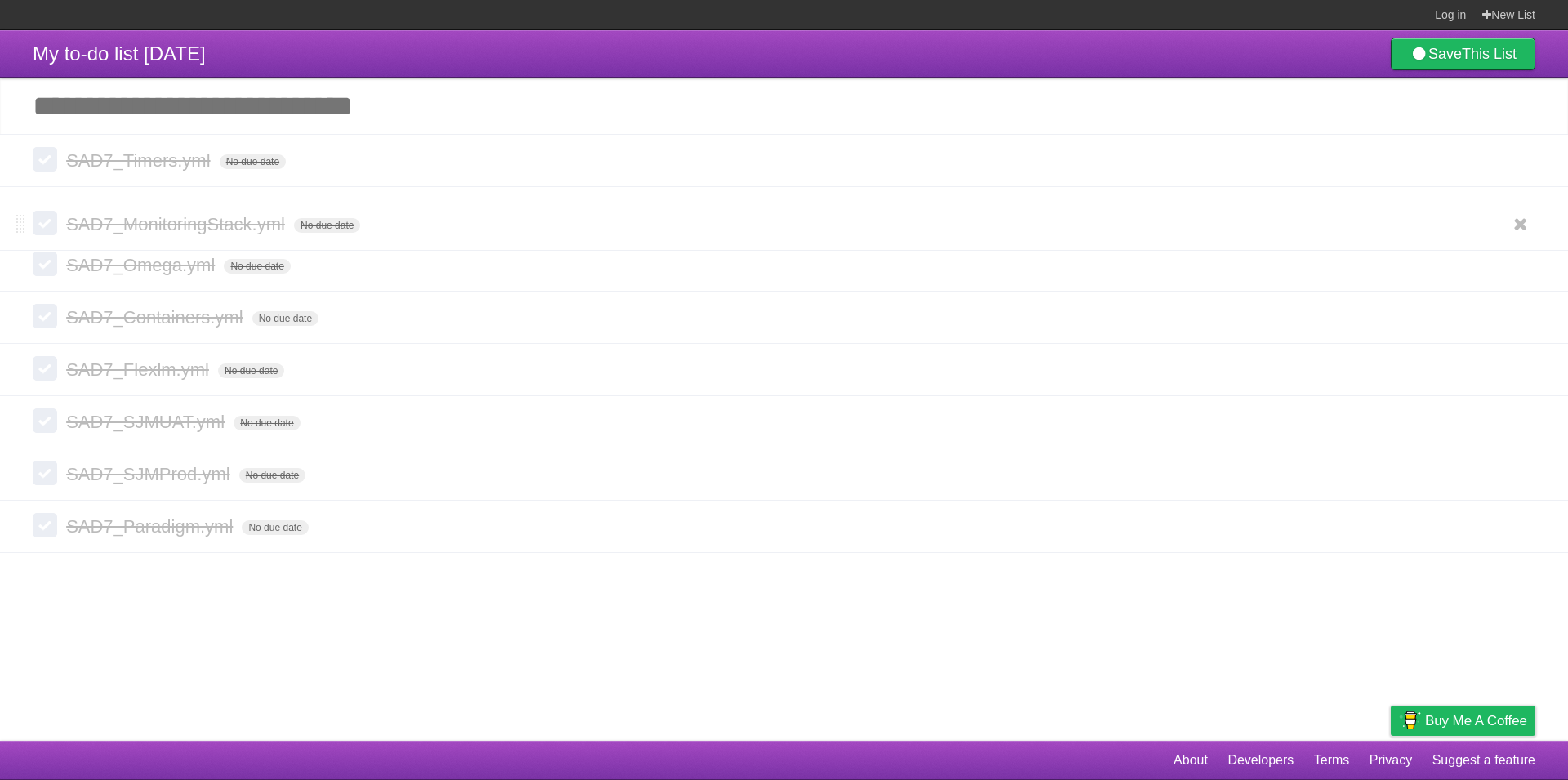
click at [21, 226] on span at bounding box center [21, 224] width 9 height 19
drag, startPoint x: 16, startPoint y: 265, endPoint x: 22, endPoint y: 285, distance: 20.9
click at [22, 285] on li "SAD7_Omega.yml No due date White Red Blue Green Purple Orange" at bounding box center [784, 265] width 1568 height 53
drag, startPoint x: 19, startPoint y: 267, endPoint x: 46, endPoint y: 325, distance: 64.0
click at [46, 325] on form "SAD7_Omega.yml No due date White Red Blue Green Purple Orange" at bounding box center [784, 326] width 1502 height 27
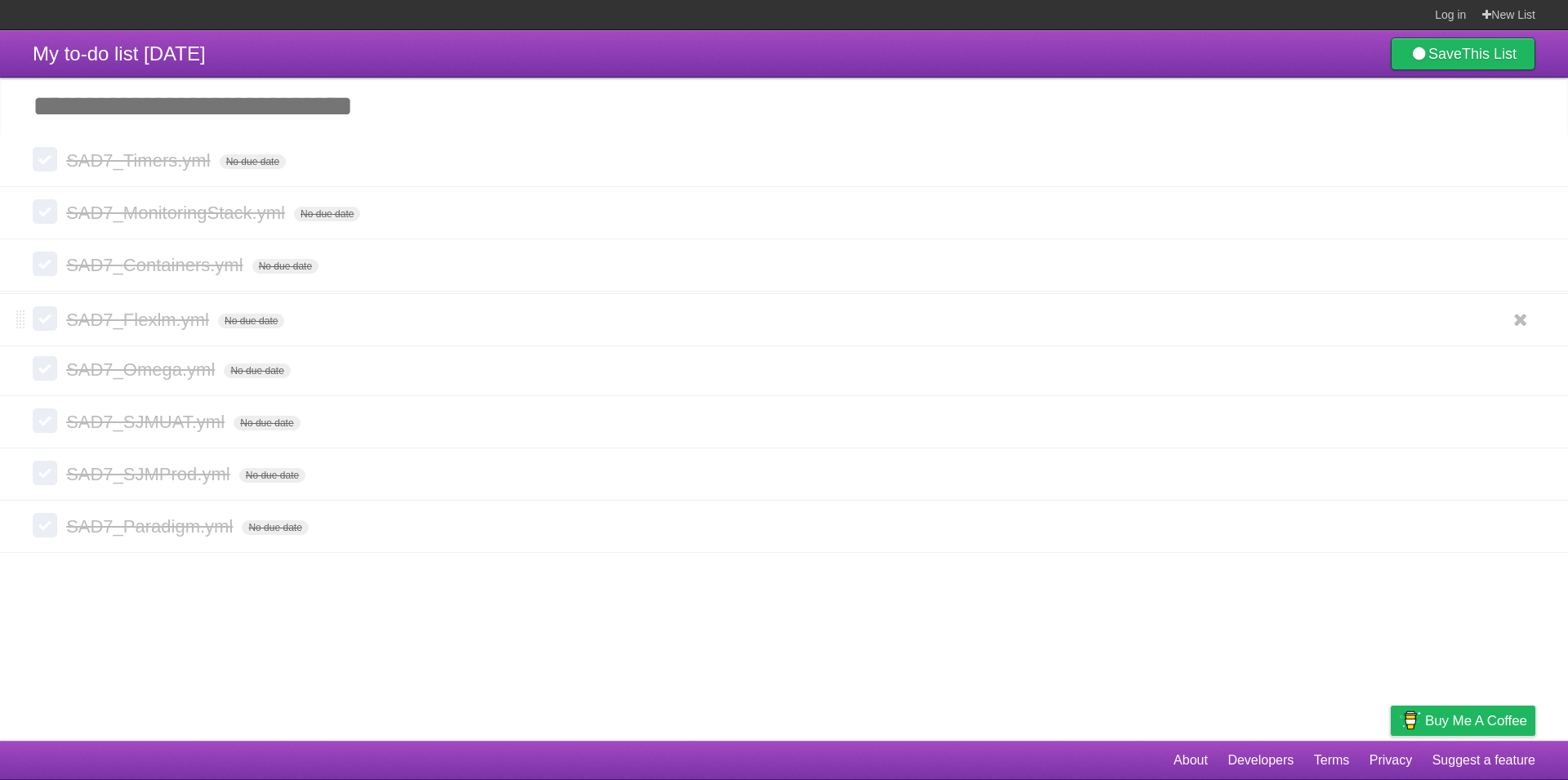
drag, startPoint x: 18, startPoint y: 369, endPoint x: 12, endPoint y: 316, distance: 53.3
click at [12, 316] on li "SAD7_Flexlm.yml No due date White Red Blue Green Purple Orange" at bounding box center [784, 319] width 1568 height 53
drag, startPoint x: 22, startPoint y: 401, endPoint x: 26, endPoint y: 367, distance: 34.2
click at [26, 367] on li "SAD7_SJMUAT.yml No due date White Red Blue Green Purple Orange" at bounding box center [784, 366] width 1568 height 53
drag, startPoint x: 21, startPoint y: 475, endPoint x: 23, endPoint y: 422, distance: 53.0
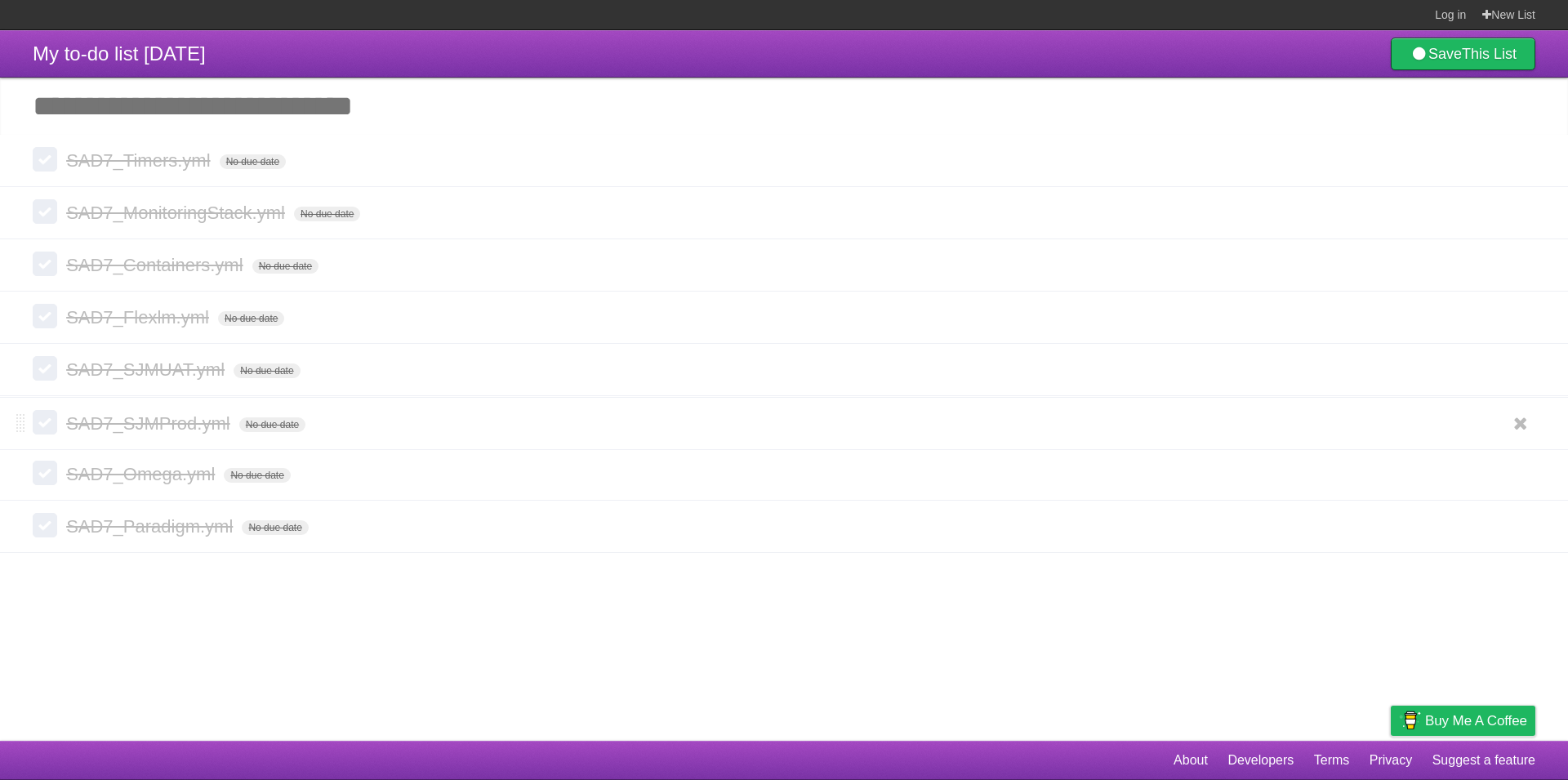
click at [23, 422] on span at bounding box center [21, 423] width 9 height 19
drag, startPoint x: 21, startPoint y: 524, endPoint x: 29, endPoint y: 473, distance: 51.6
click at [29, 473] on li "SAD7_Paradigm.yml No due date White Red Blue Green Purple Orange" at bounding box center [784, 478] width 1568 height 53
click at [1519, 167] on icon at bounding box center [1520, 161] width 23 height 27
click at [1517, 214] on icon at bounding box center [1520, 213] width 23 height 27
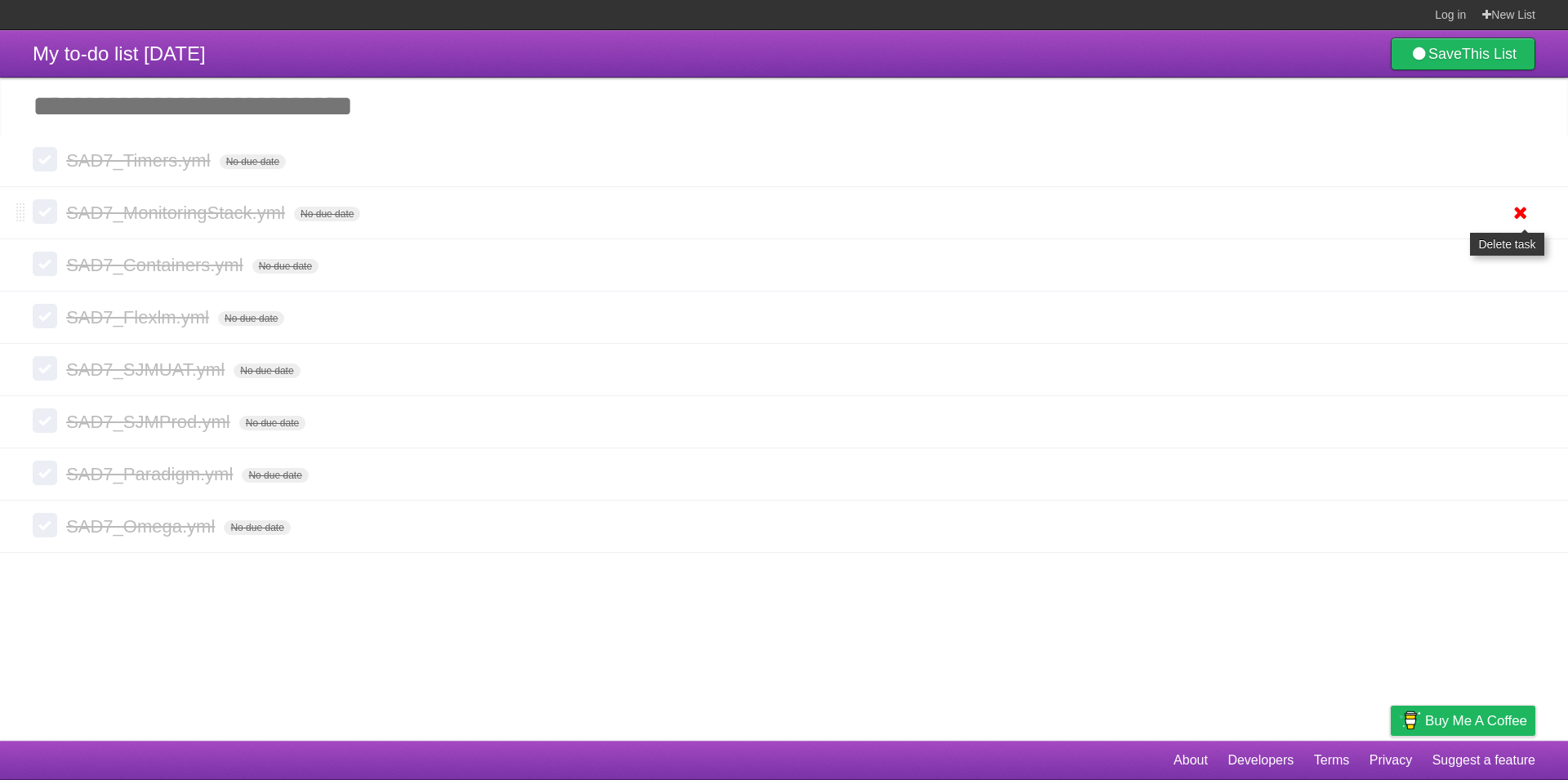
click at [1524, 209] on icon at bounding box center [1520, 213] width 23 height 27
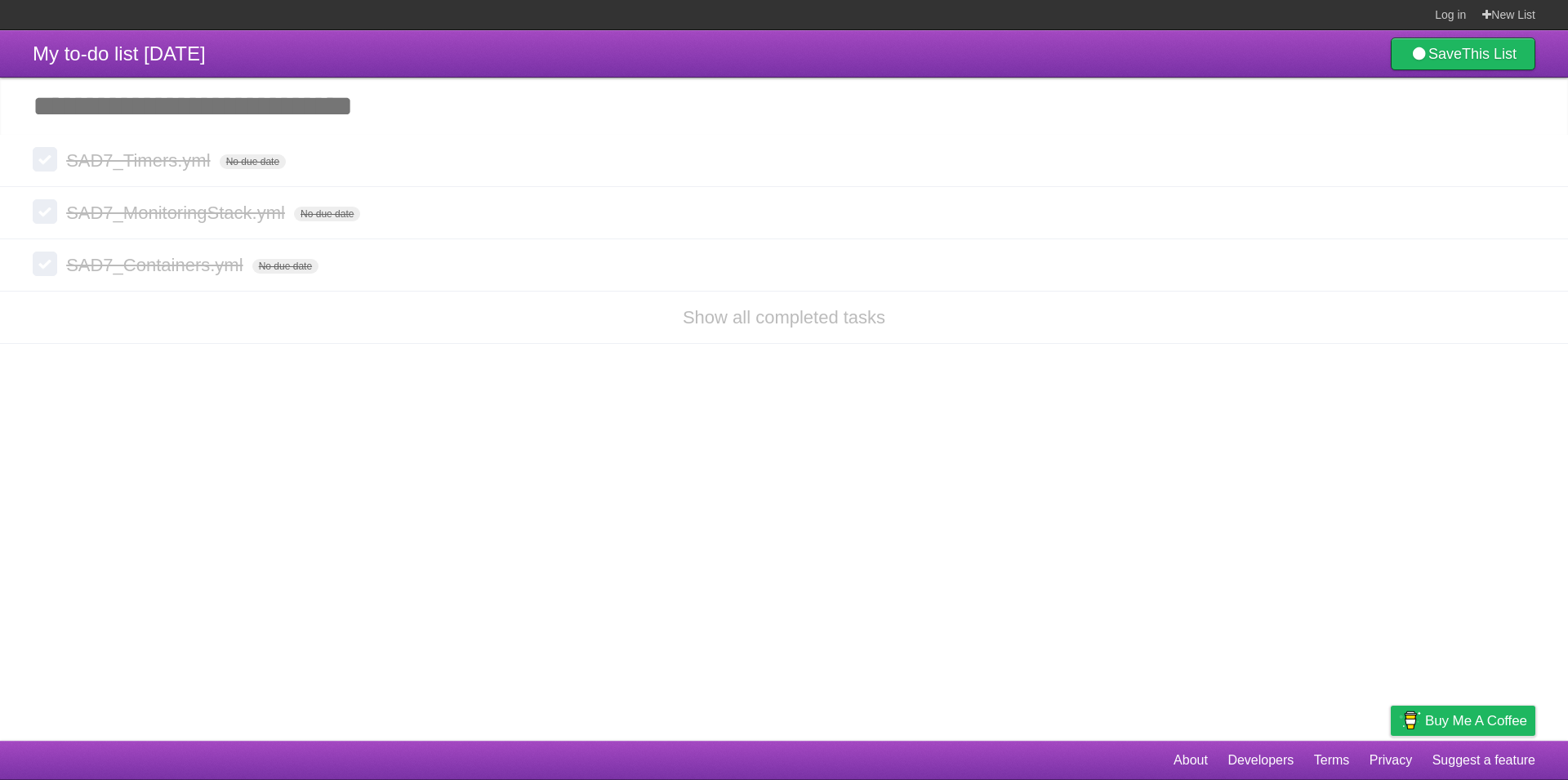
drag, startPoint x: 399, startPoint y: 486, endPoint x: 400, endPoint y: 478, distance: 8.1
click at [400, 484] on article "My to-do list 09/17/2025 Save This List Add another task ********* SAD7_Timers.…" at bounding box center [784, 385] width 1568 height 711
click at [416, 423] on article "My to-do list 09/17/2025 Save This List Add another task ********* SAD7_Timers.…" at bounding box center [784, 385] width 1568 height 711
click at [743, 324] on link "Show all completed tasks" at bounding box center [784, 317] width 202 height 20
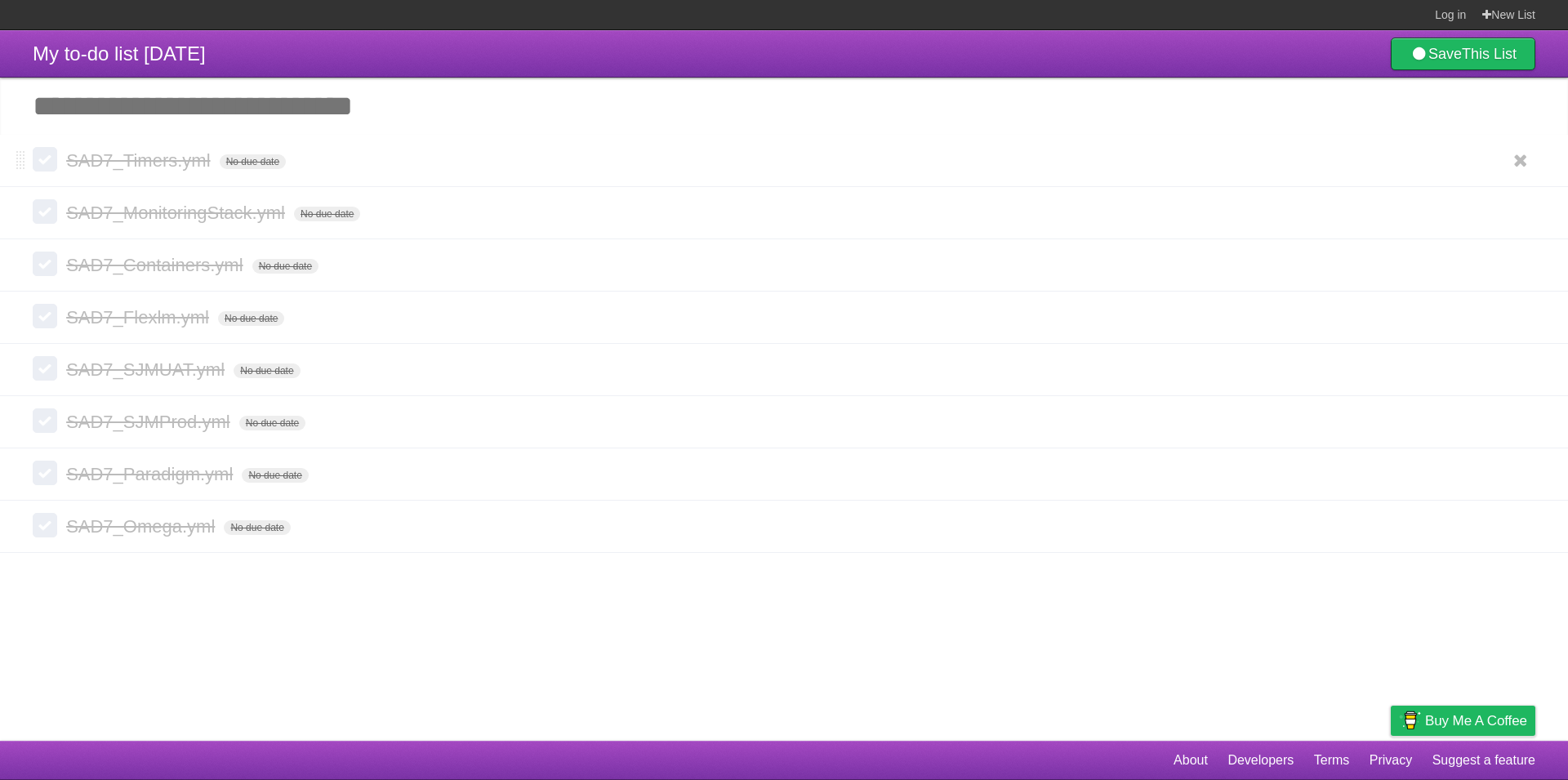
click at [41, 159] on label at bounding box center [45, 159] width 25 height 25
click at [1521, 171] on icon at bounding box center [1520, 161] width 23 height 27
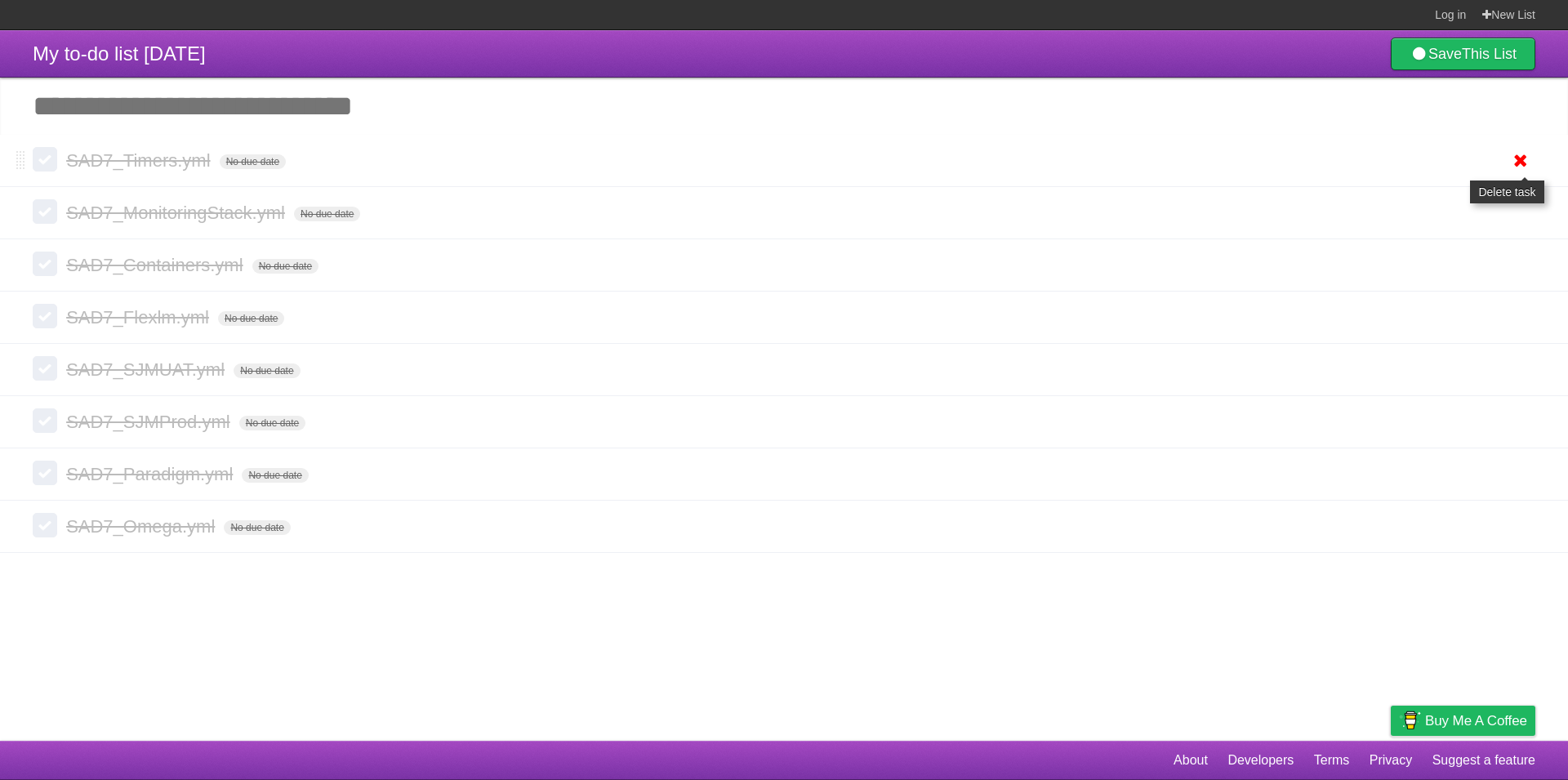
click at [1521, 171] on icon at bounding box center [1520, 161] width 23 height 27
click at [1519, 171] on icon at bounding box center [1520, 161] width 23 height 27
click at [1519, 172] on icon at bounding box center [1520, 161] width 23 height 27
click at [487, 380] on form "SAD7_SJMUAT.yml No due date White Red Blue Green Purple Orange" at bounding box center [784, 369] width 1502 height 27
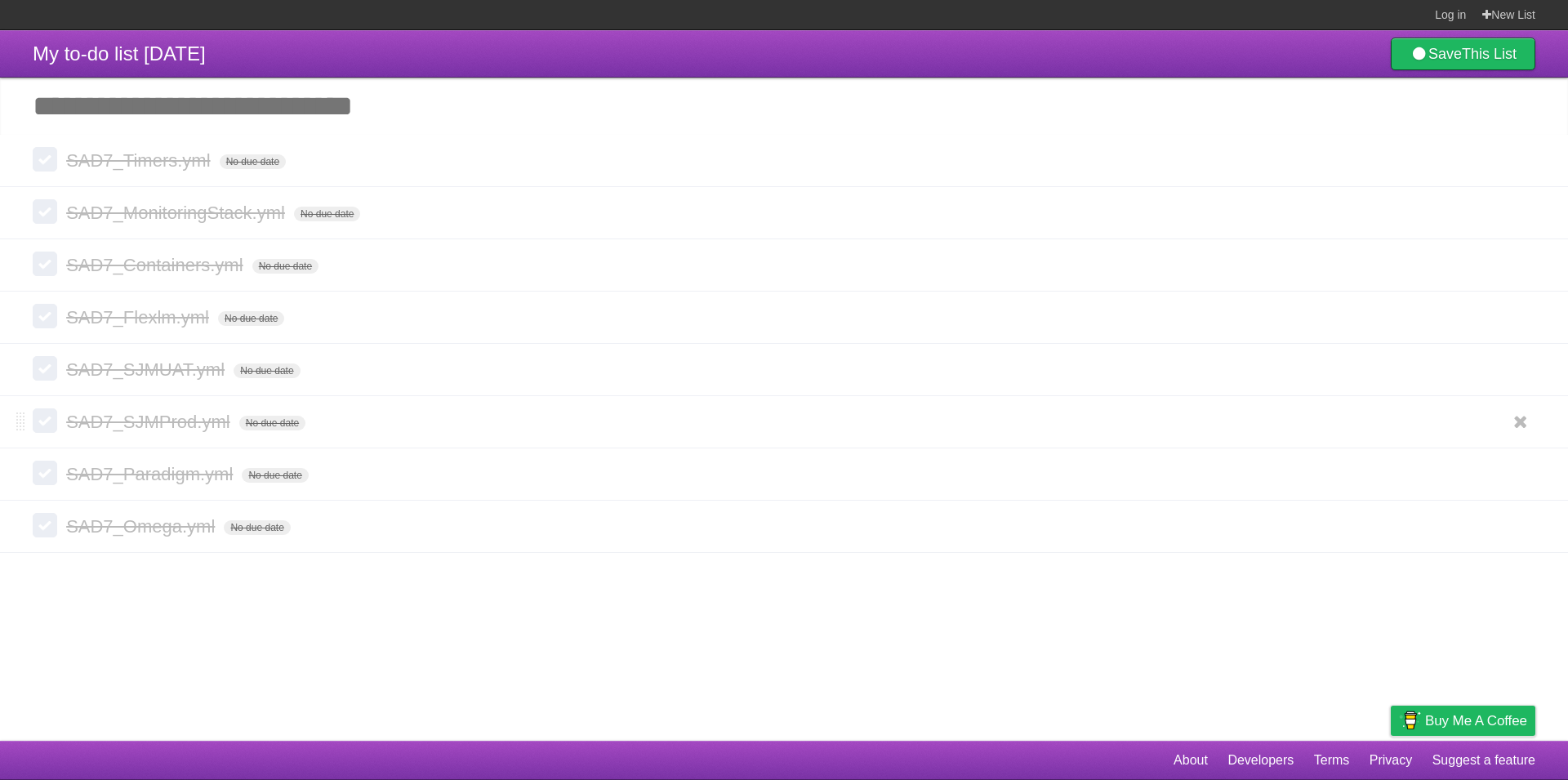
click at [348, 424] on form "SAD7_SJMProd.yml No due date White Red Blue Green Purple Orange" at bounding box center [784, 422] width 1502 height 27
click at [286, 428] on span "No due date" at bounding box center [272, 423] width 67 height 15
click at [261, 422] on span "No due date" at bounding box center [272, 423] width 67 height 15
click at [190, 424] on span "SAD7_SJMProd.yml" at bounding box center [151, 421] width 168 height 20
click at [645, 705] on article "My to-do list 09/17/2025 Save This List Add another task ********* SAD7_Timers.…" at bounding box center [784, 385] width 1568 height 711
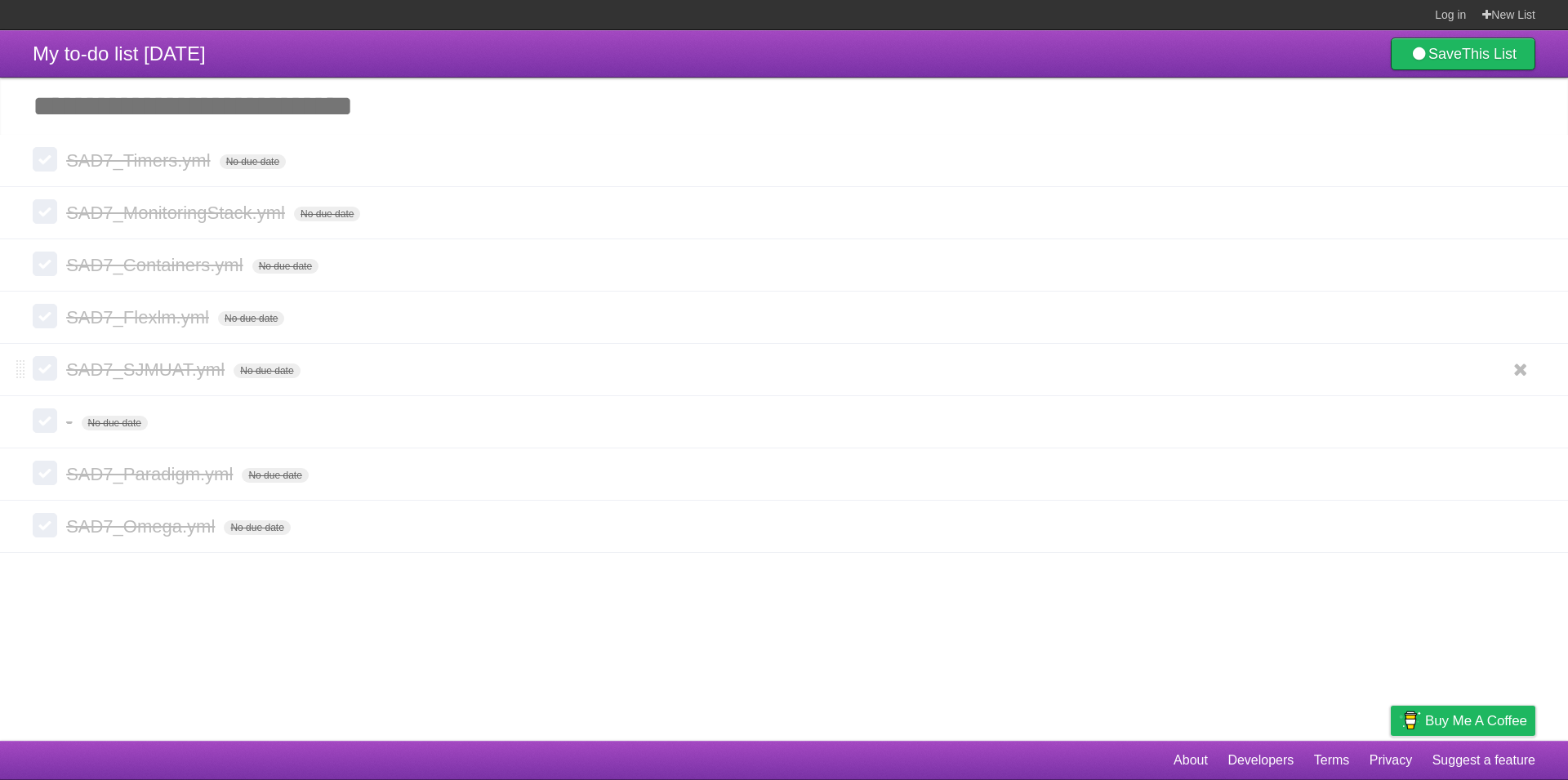
click at [183, 365] on span "SAD7_SJMUAT.yml" at bounding box center [148, 369] width 162 height 20
drag, startPoint x: 144, startPoint y: 643, endPoint x: 148, endPoint y: 633, distance: 10.8
click at [145, 640] on article "My to-do list 09/17/2025 Save This List Add another task ********* SAD7_Timers.…" at bounding box center [784, 385] width 1568 height 711
click at [116, 475] on span "SAD7_Paradigm.yml" at bounding box center [151, 473] width 171 height 20
click at [99, 577] on article "My to-do list 09/17/2025 Save This List Add another task ********* SAD7_Timers.…" at bounding box center [784, 385] width 1568 height 711
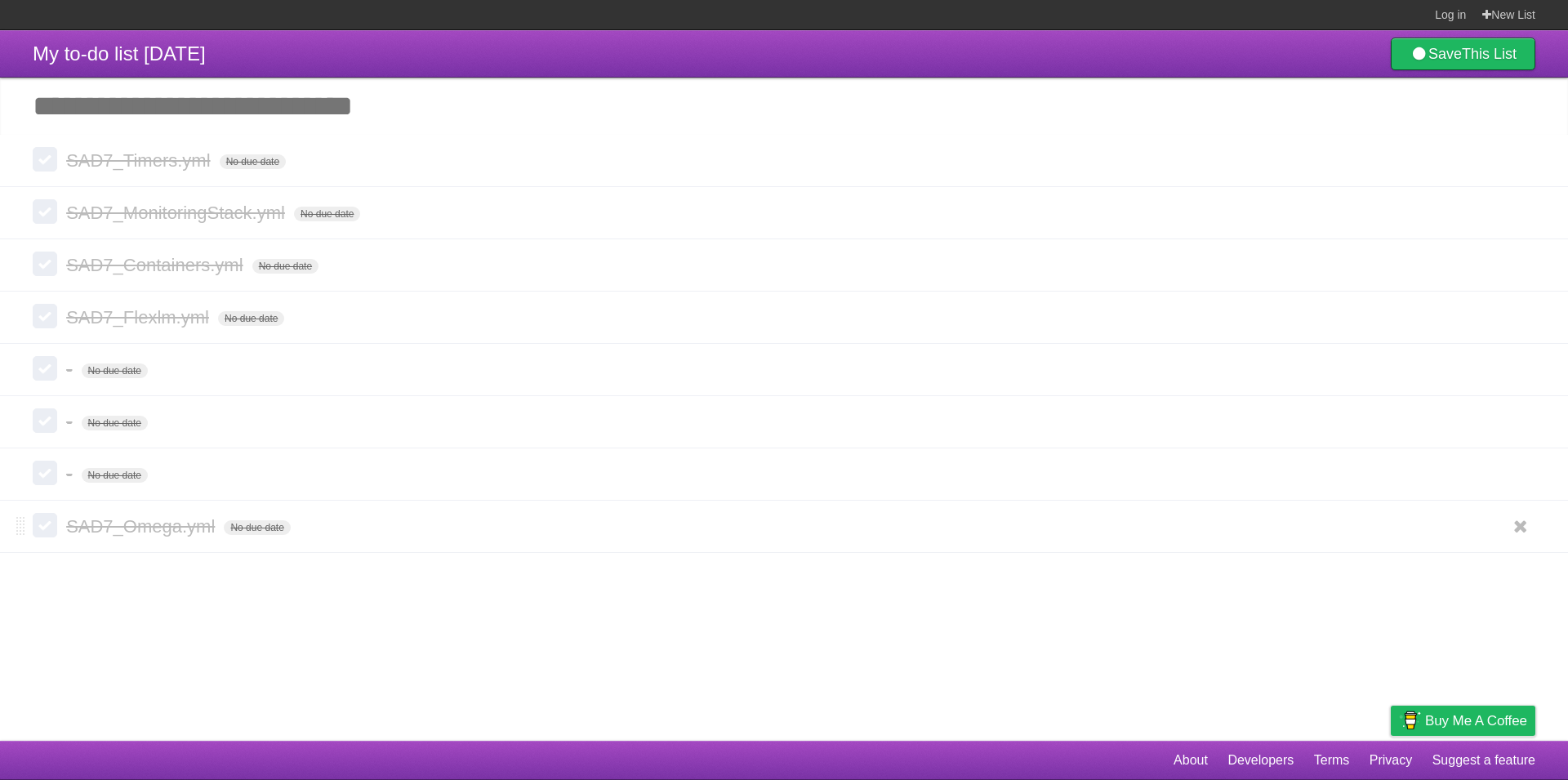
click at [100, 528] on span "SAD7_Omega.yml" at bounding box center [142, 526] width 152 height 20
click at [138, 602] on article "My to-do list 09/17/2025 Save This List Add another task ********* SAD7_Timers.…" at bounding box center [784, 385] width 1568 height 711
click at [88, 324] on span "SAD7_Flexlm.yml" at bounding box center [140, 317] width 147 height 20
click at [120, 272] on span "SAD7_Containers.yml" at bounding box center [157, 265] width 181 height 20
click at [228, 214] on span "SAD7_MonitoringStack.yml" at bounding box center [178, 213] width 223 height 20
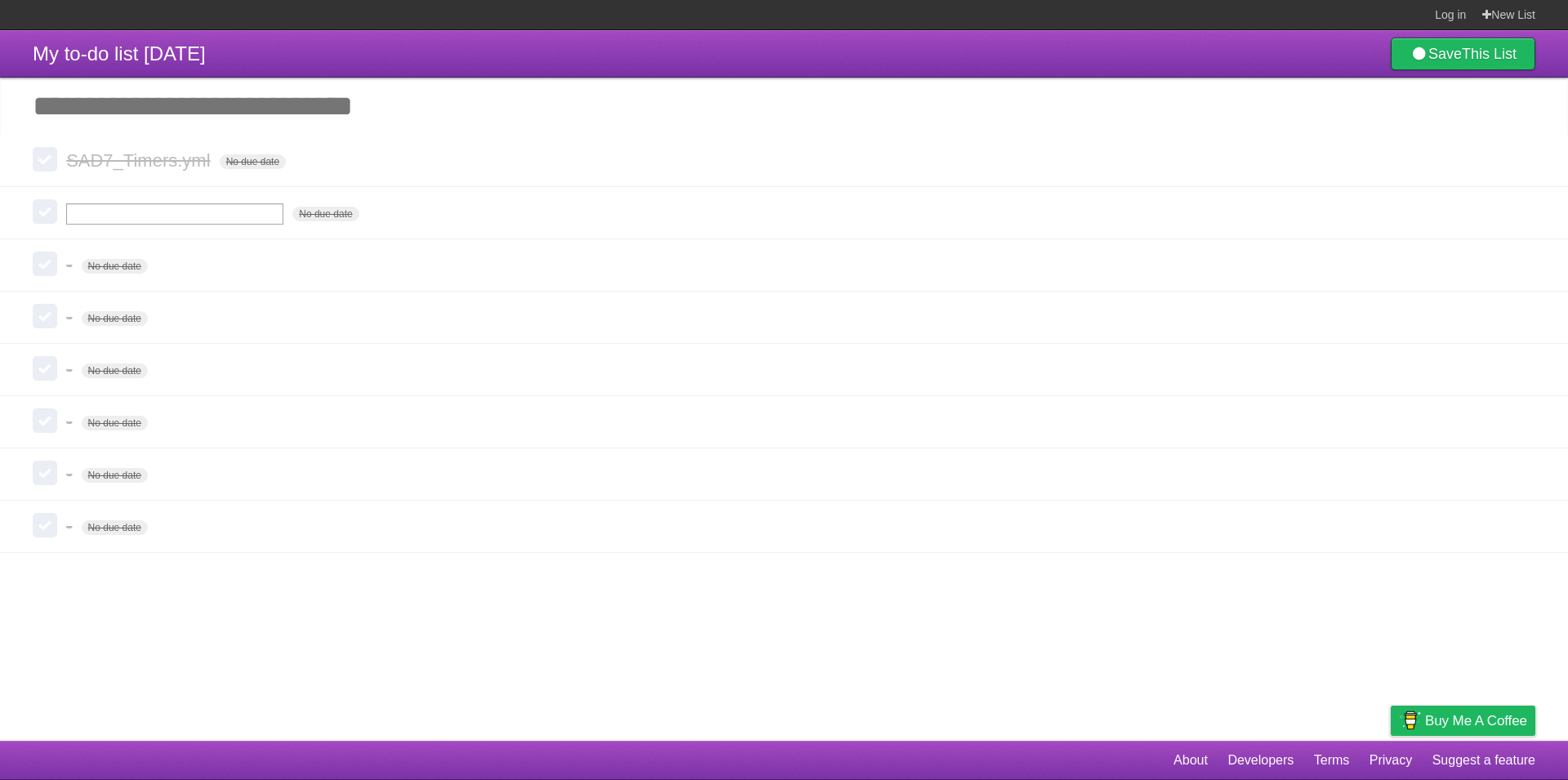
click at [133, 116] on input "Add another task" at bounding box center [784, 106] width 1568 height 57
click at [131, 163] on span "SAD7_Timers.yml" at bounding box center [140, 161] width 148 height 20
click at [187, 113] on input "Add another task" at bounding box center [784, 106] width 1568 height 57
click at [307, 628] on article "My to-do list 09/17/2025 Save This List Add another task ********* - No due dat…" at bounding box center [784, 385] width 1568 height 711
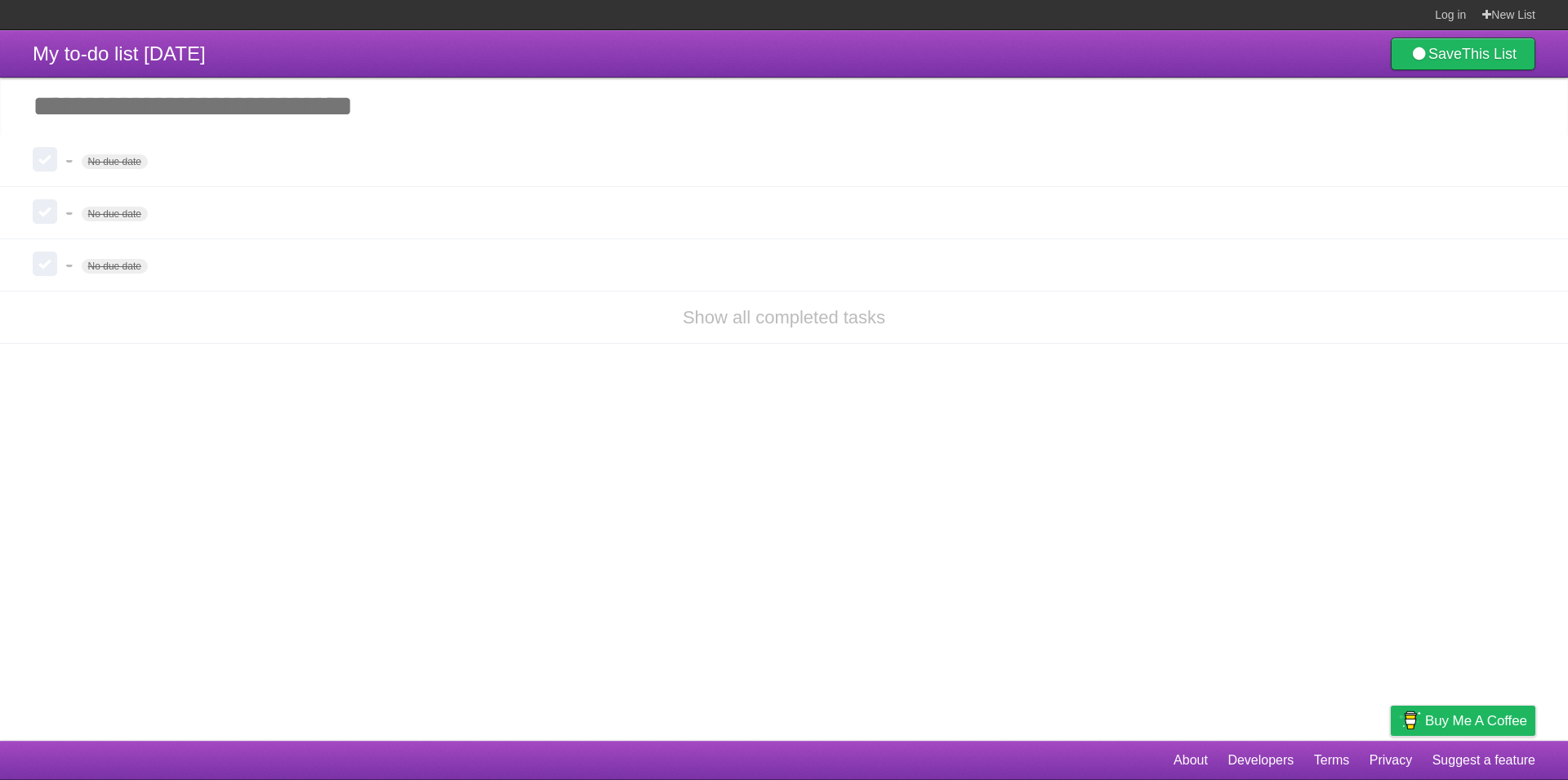
click at [718, 331] on li "Show all completed tasks" at bounding box center [784, 317] width 1568 height 53
click at [742, 320] on link "Show all completed tasks" at bounding box center [784, 317] width 202 height 20
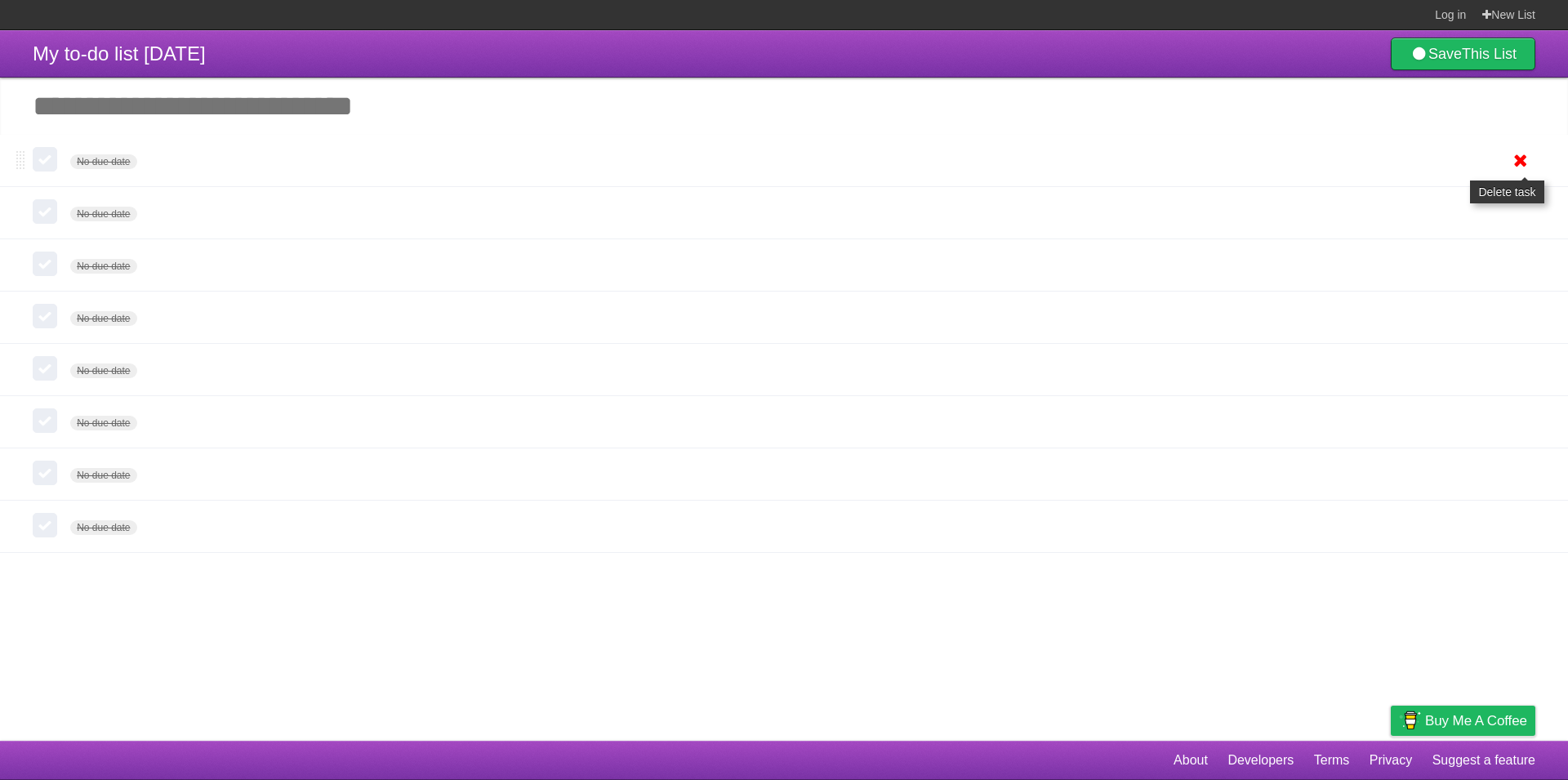
click at [1521, 165] on icon at bounding box center [1520, 161] width 23 height 27
click at [25, 488] on li "No due date White Red Blue Green Purple Orange" at bounding box center [784, 474] width 1568 height 53
click at [206, 54] on span "My to-do list [DATE]" at bounding box center [119, 54] width 173 height 22
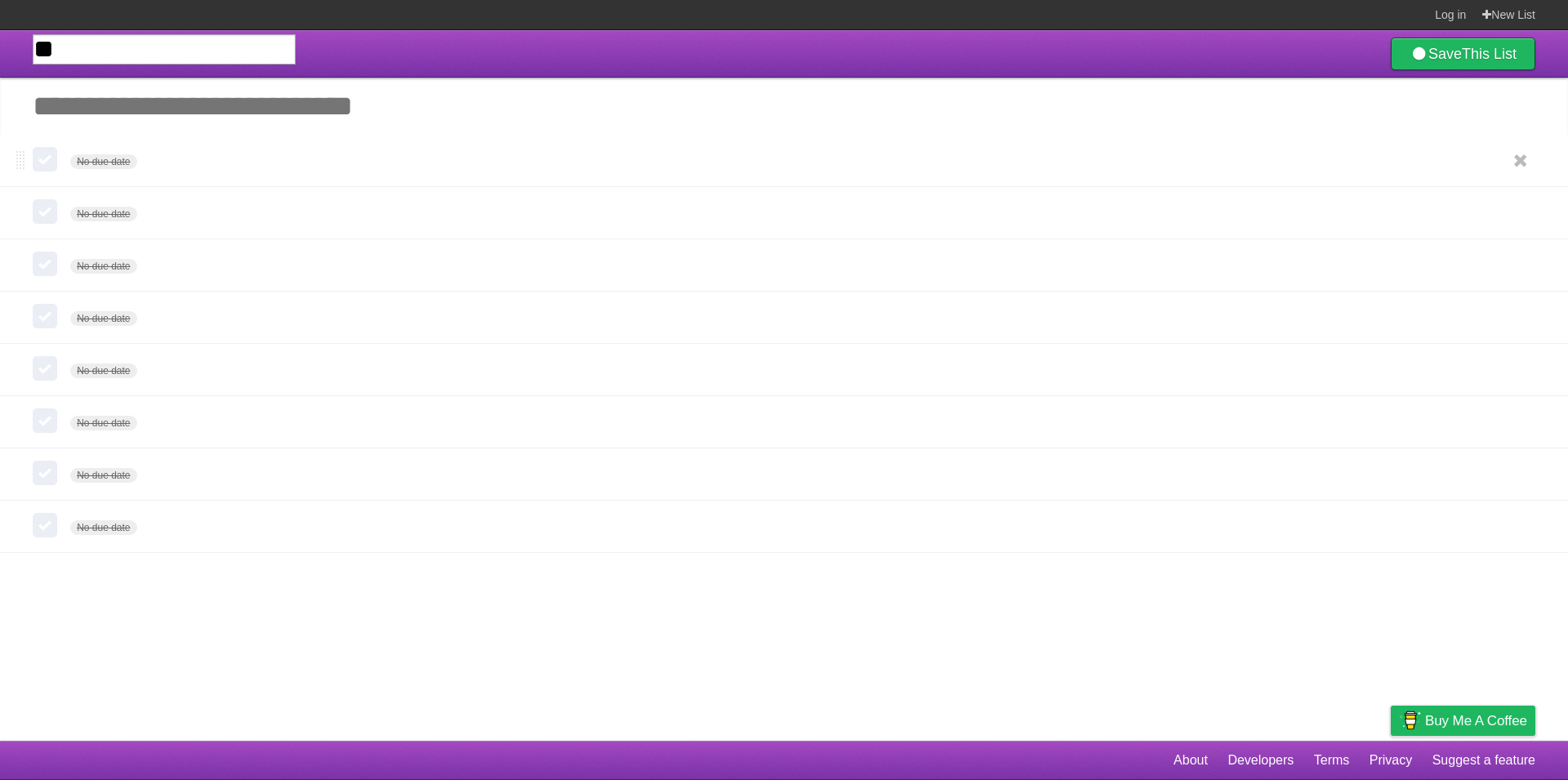
type input "*"
click at [90, 604] on article "Save This List Add another task ********* No due date White Red Blue Green Purp…" at bounding box center [784, 385] width 1568 height 711
click at [44, 164] on label at bounding box center [45, 159] width 25 height 25
